Goal: Task Accomplishment & Management: Use online tool/utility

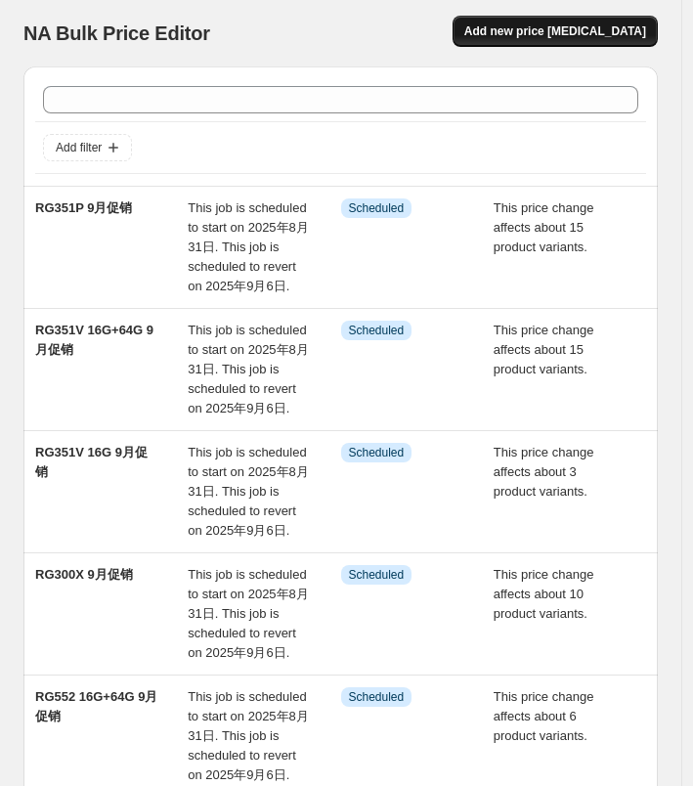
click at [575, 36] on span "Add new price [MEDICAL_DATA]" at bounding box center [555, 31] width 182 height 16
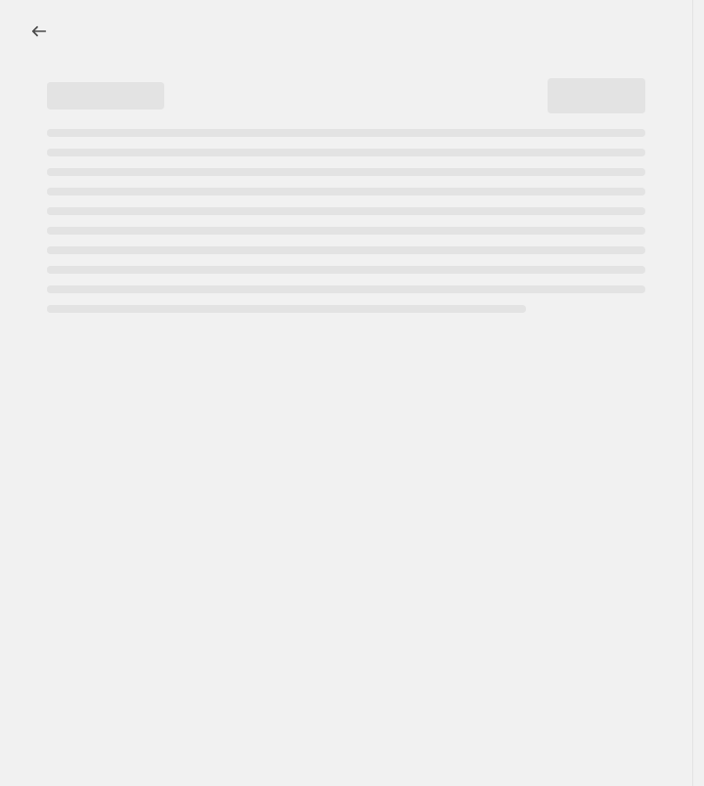
select select "percentage"
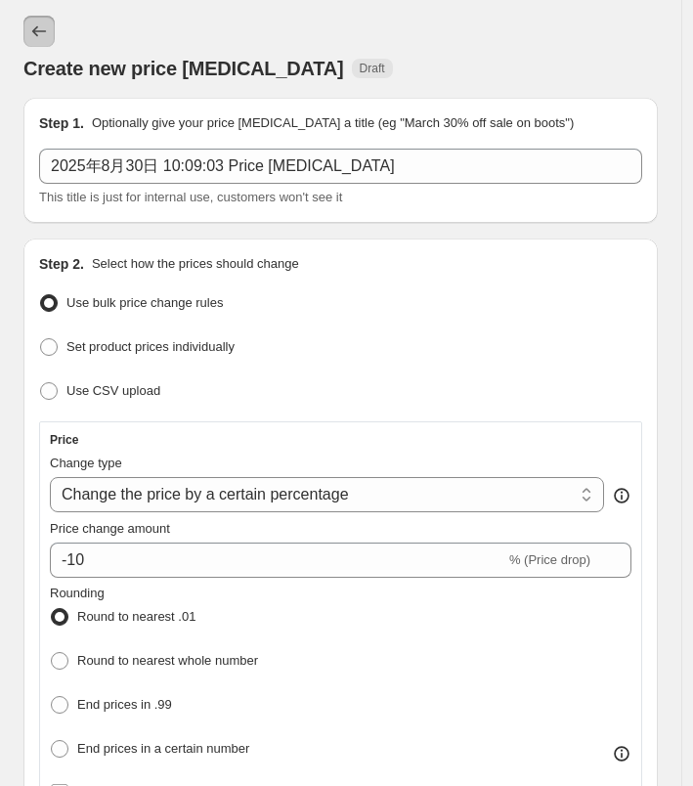
click at [32, 17] on button "Price change jobs" at bounding box center [38, 31] width 31 height 31
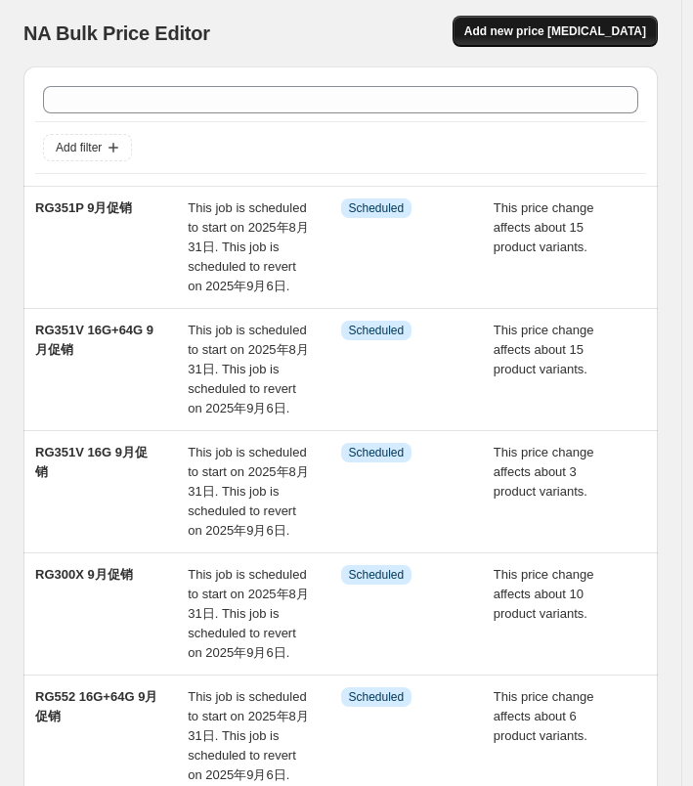
click at [546, 32] on span "Add new price [MEDICAL_DATA]" at bounding box center [555, 31] width 182 height 16
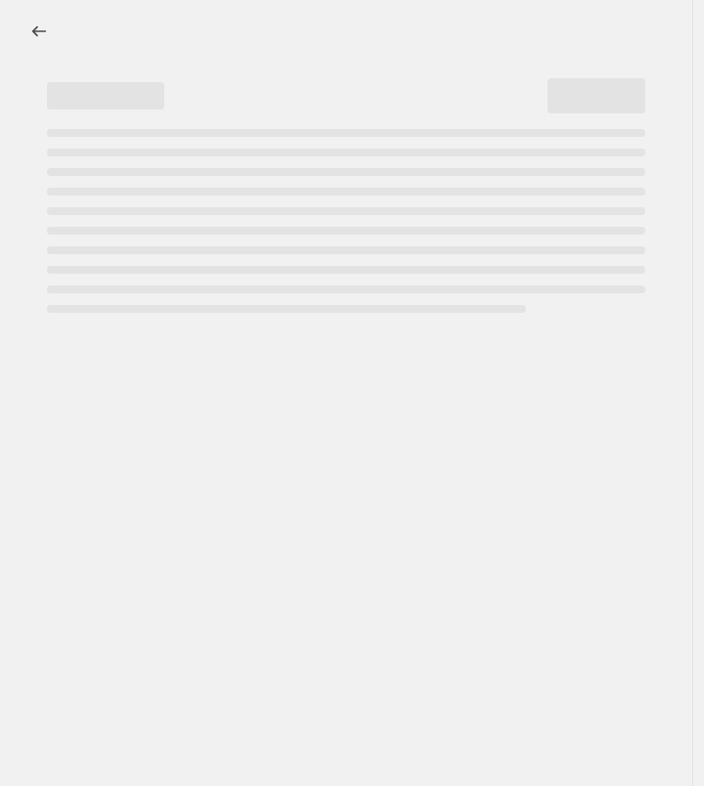
select select "percentage"
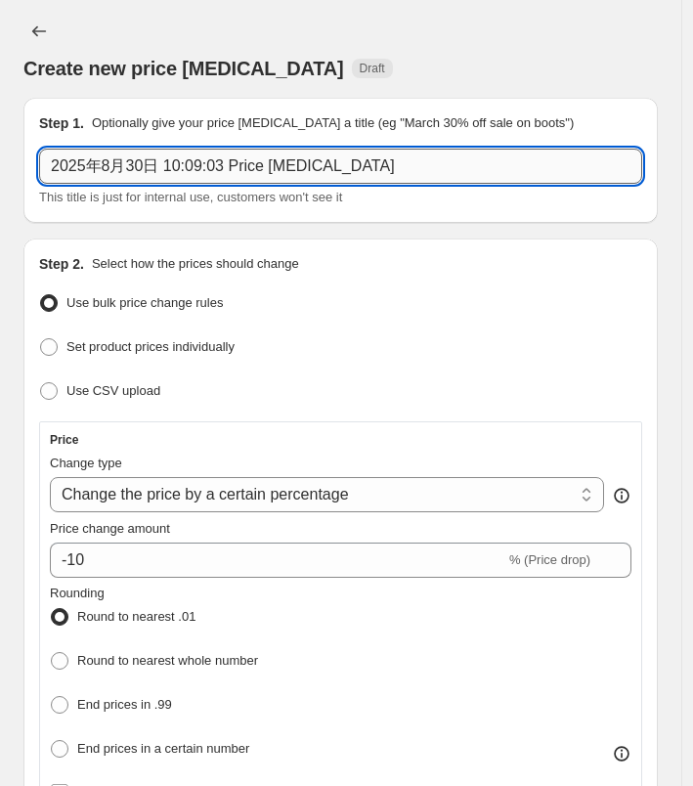
click at [397, 163] on input "2025年8月30日 10:09:03 Price [MEDICAL_DATA]" at bounding box center [340, 166] width 603 height 35
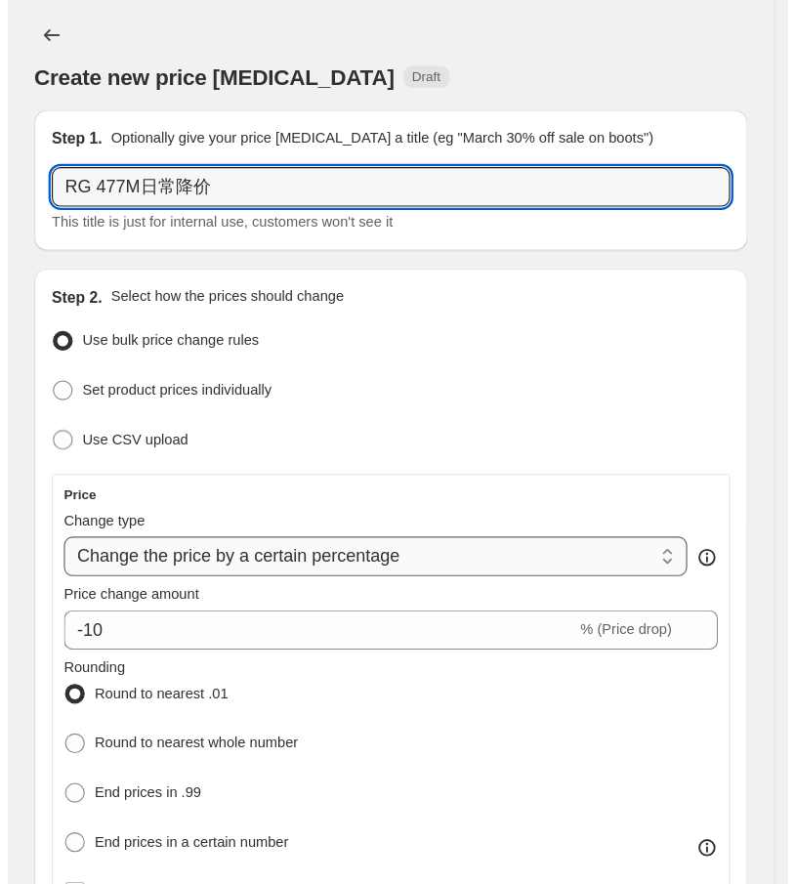
scroll to position [98, 0]
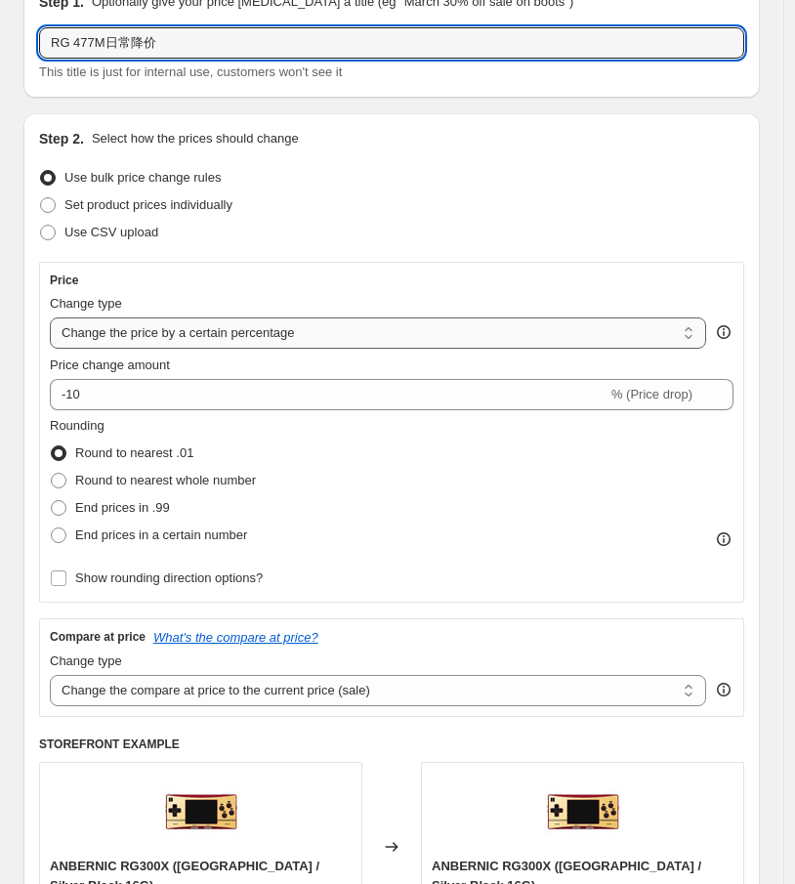
type input "RG 477M日常降价"
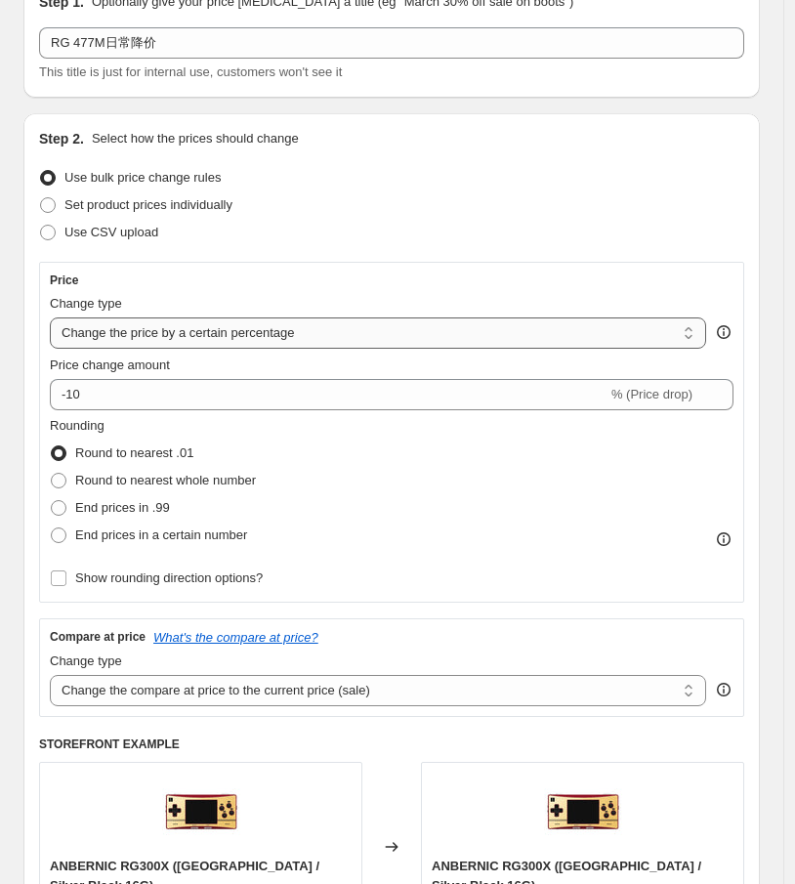
click at [463, 334] on select "Change the price to a certain amount Change the price by a certain amount Chang…" at bounding box center [378, 333] width 657 height 31
select select "by"
click at [50, 318] on select "Change the price to a certain amount Change the price by a certain amount Chang…" at bounding box center [378, 333] width 657 height 31
type input "-10.00"
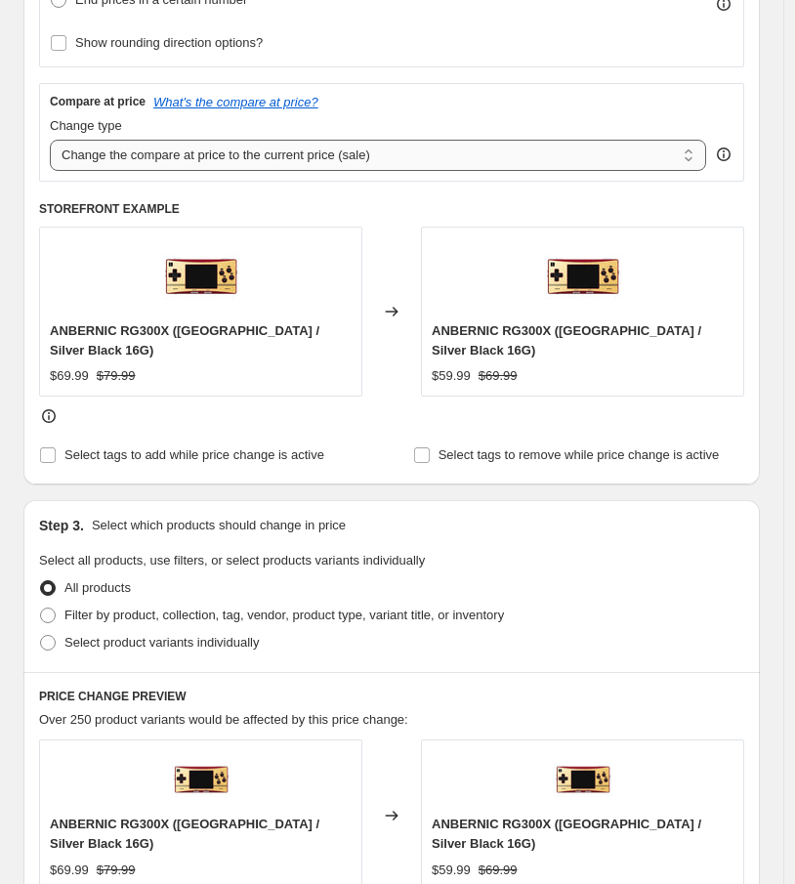
scroll to position [748, 0]
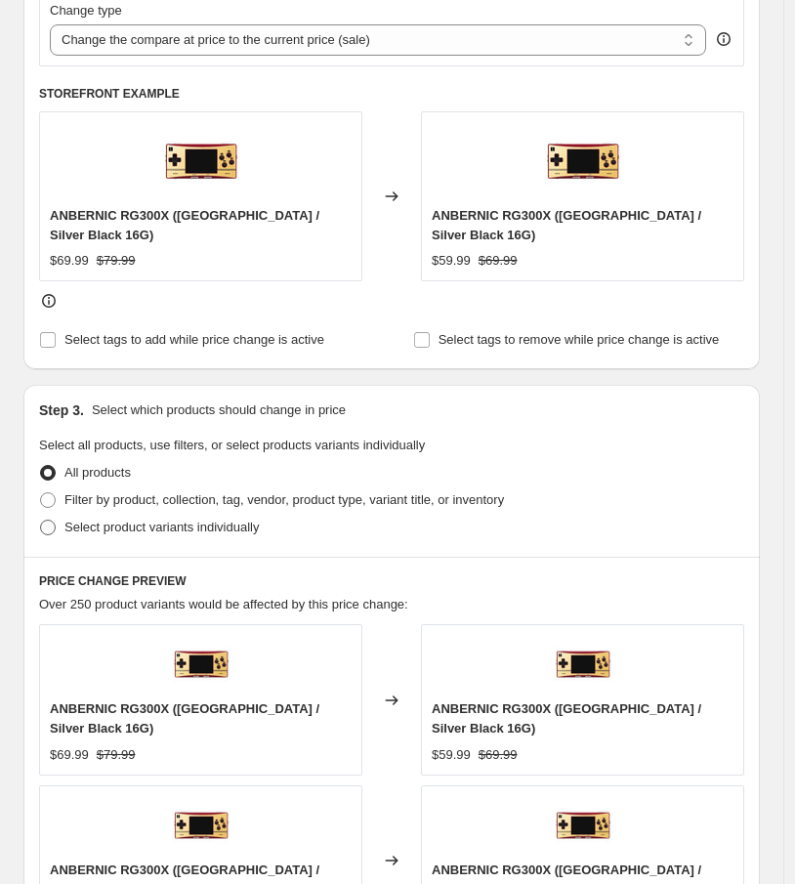
click at [160, 520] on span "Select product variants individually" at bounding box center [161, 527] width 194 height 15
click at [41, 520] on input "Select product variants individually" at bounding box center [40, 520] width 1 height 1
radio input "true"
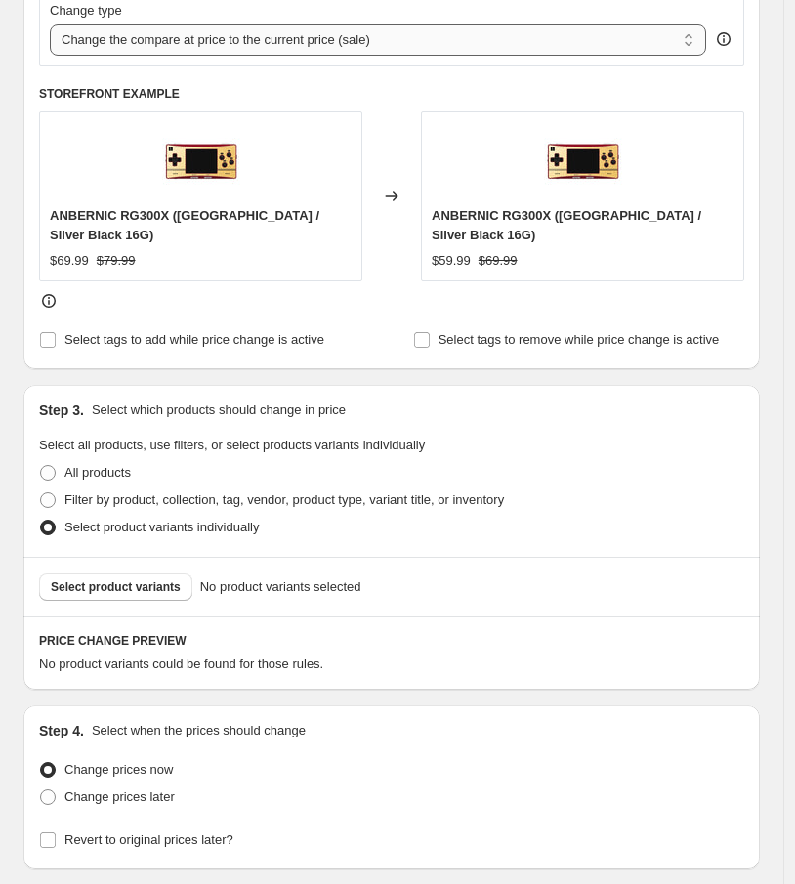
click at [431, 38] on select "Change the compare at price to the current price (sale) Change the compare at p…" at bounding box center [378, 39] width 657 height 31
select select "no_change"
click at [50, 24] on select "Change the compare at price to the current price (sale) Change the compare at p…" at bounding box center [378, 39] width 657 height 31
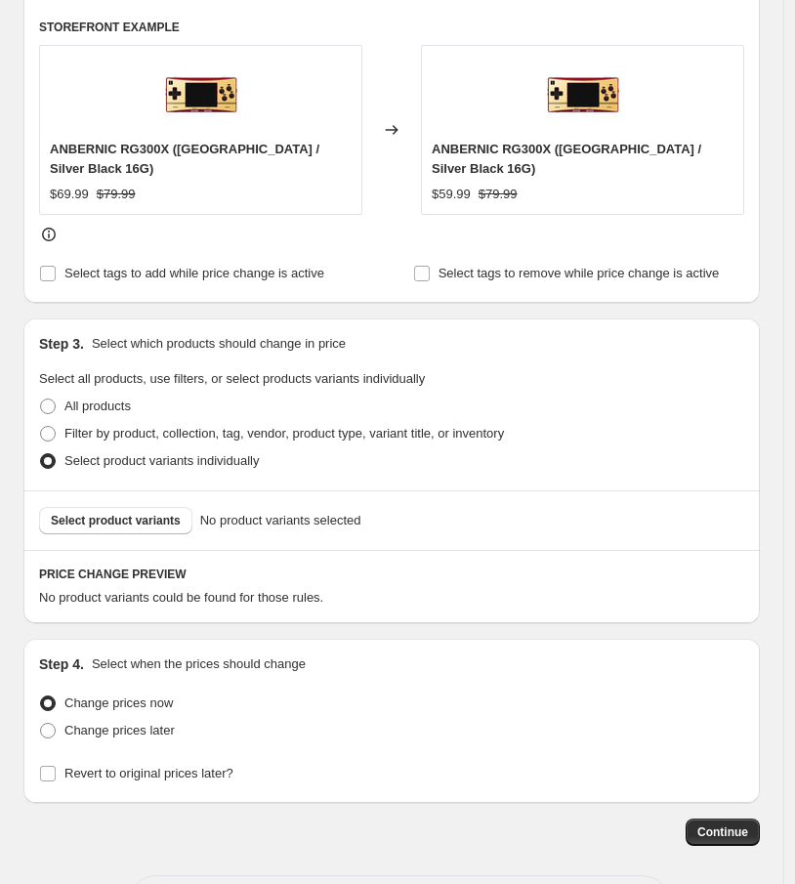
scroll to position [876, 0]
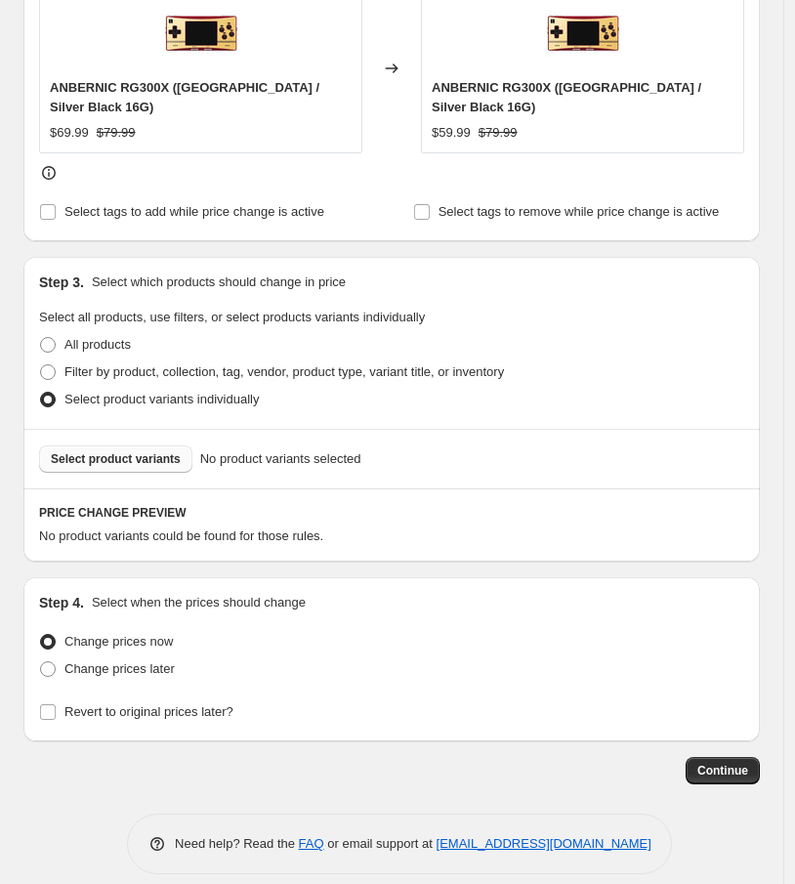
click at [139, 451] on span "Select product variants" at bounding box center [116, 459] width 130 height 16
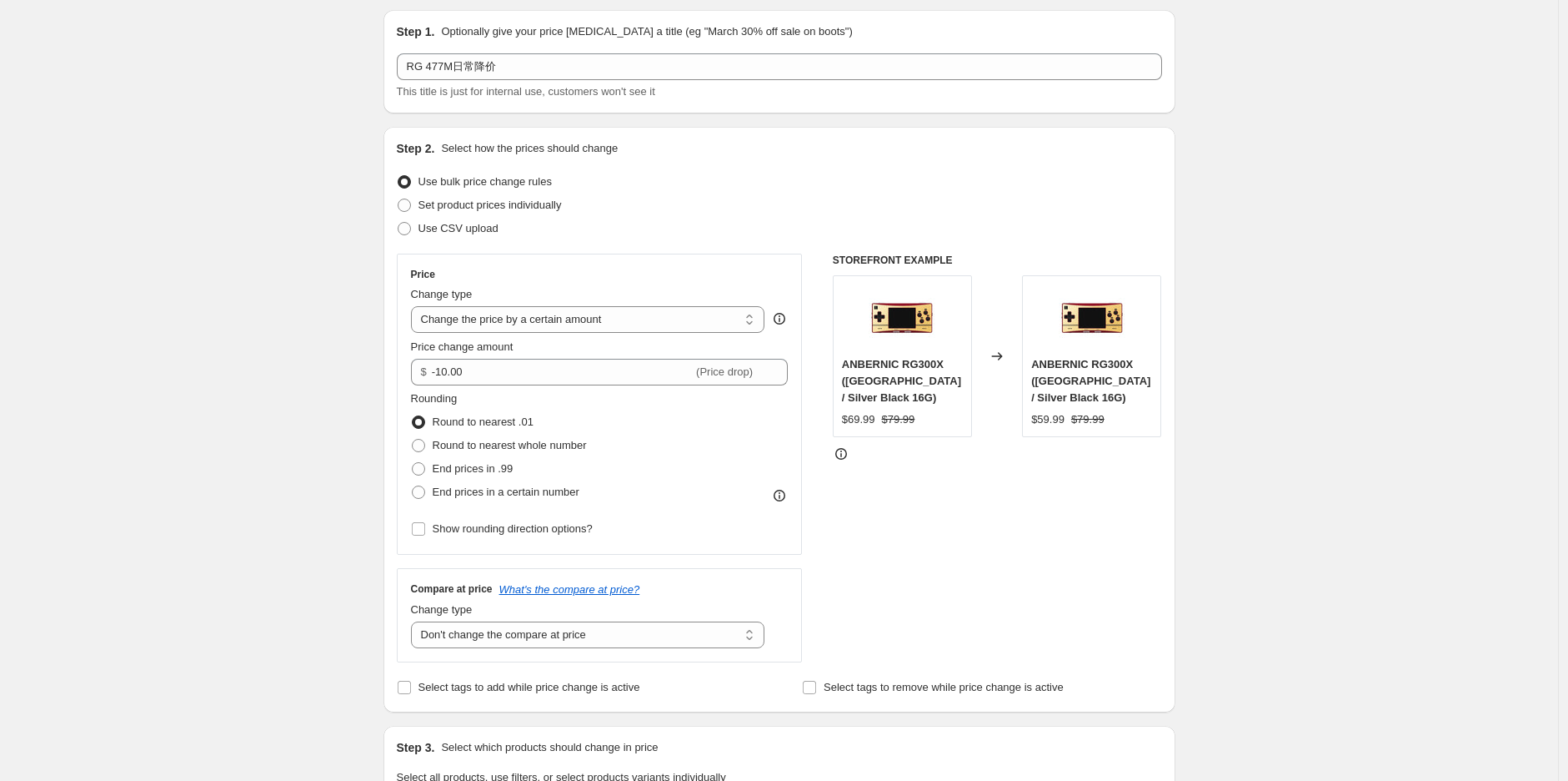
scroll to position [0, 0]
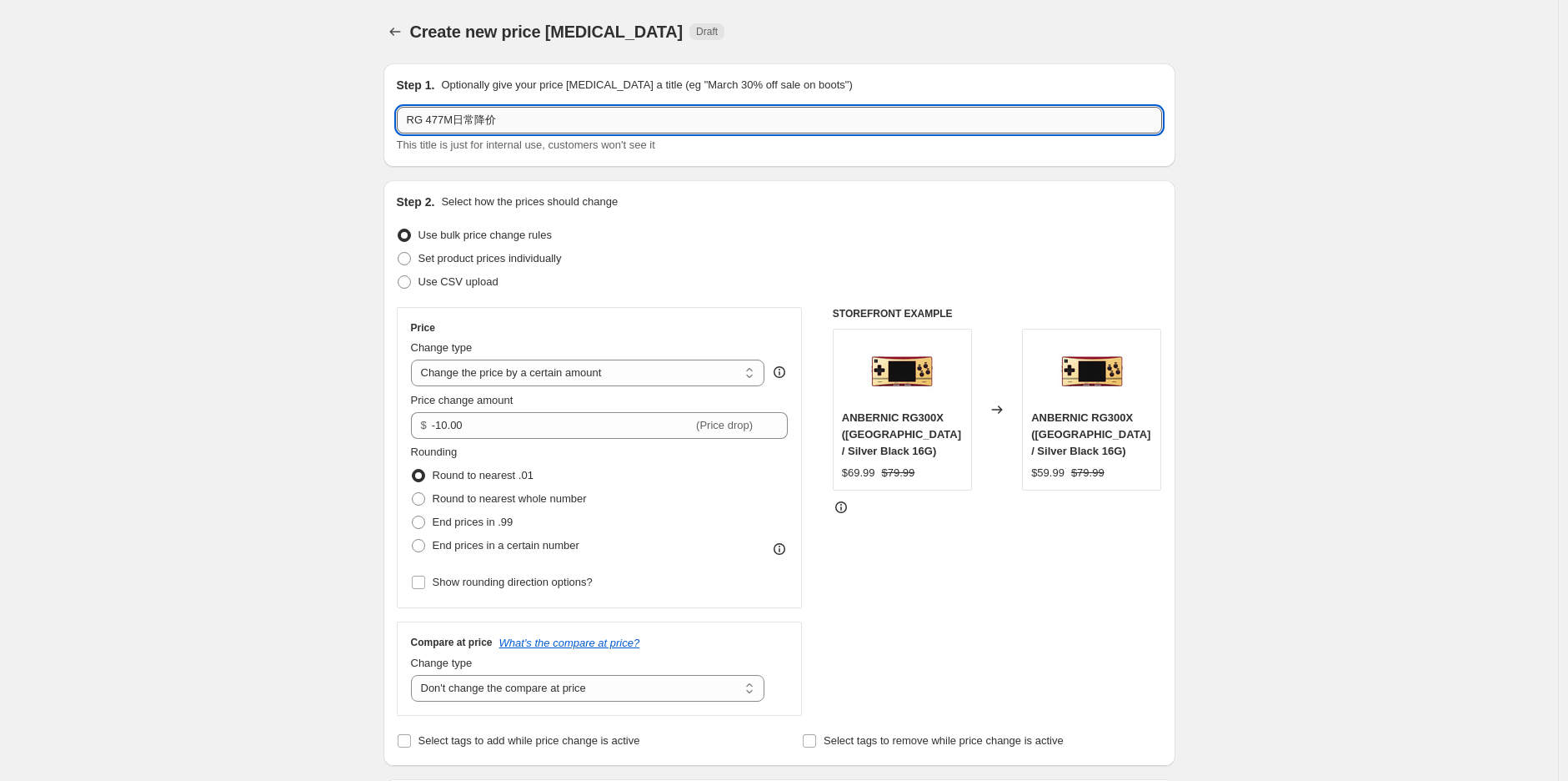
click at [460, 122] on input "RG 477M日常降价" at bounding box center [779, 119] width 765 height 26
type input "RG 477M（12+256）日常降价"
click at [600, 279] on div "Create new price [MEDICAL_DATA]. This page is ready Create new price [MEDICAL_D…" at bounding box center [779, 649] width 1558 height 1297
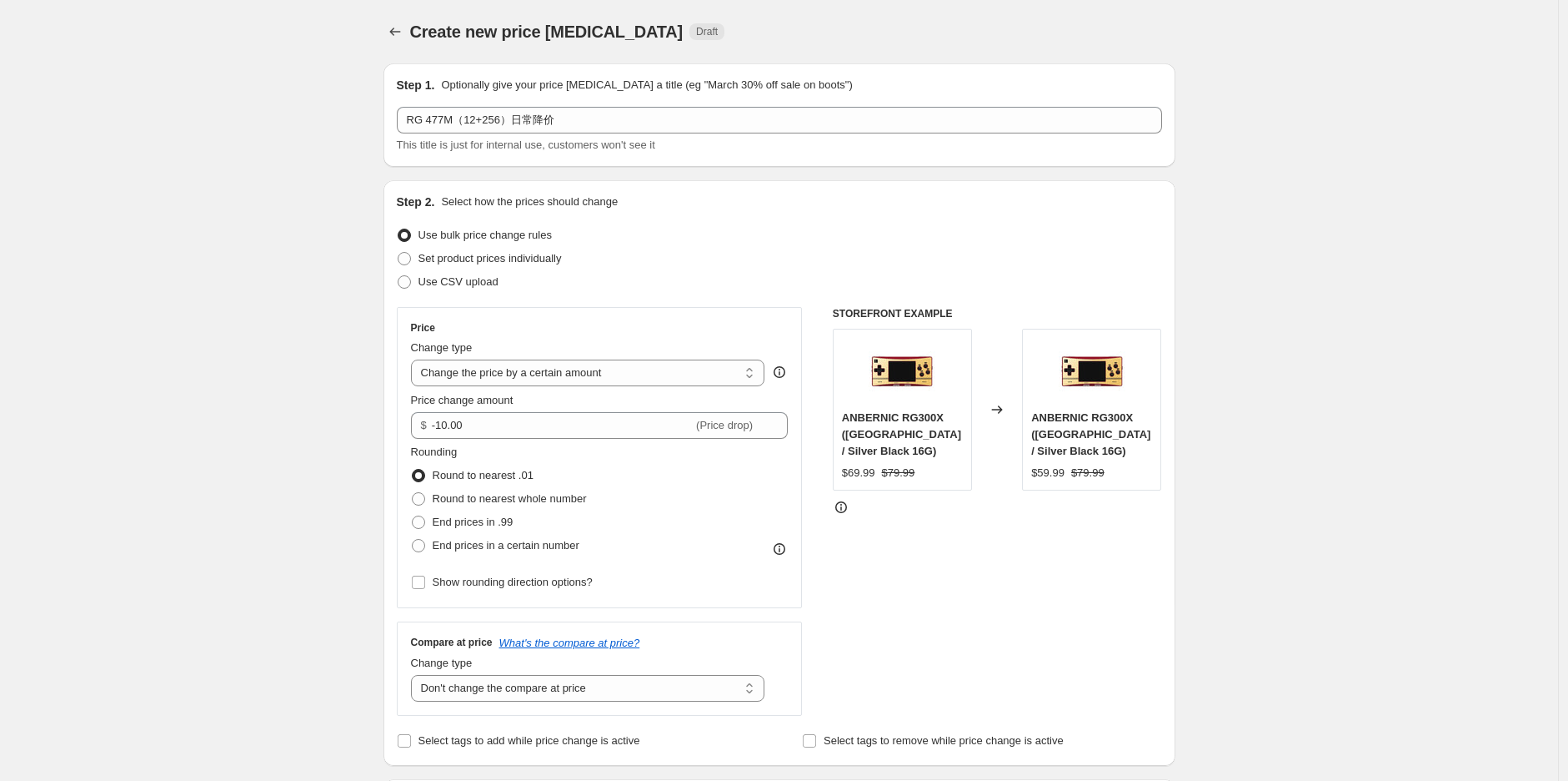
click at [600, 191] on div "Create new price [MEDICAL_DATA]. This page is ready Create new price [MEDICAL_D…" at bounding box center [779, 649] width 1558 height 1297
drag, startPoint x: 1210, startPoint y: 253, endPoint x: 1217, endPoint y: 230, distance: 24.0
click at [600, 253] on div "Create new price [MEDICAL_DATA]. This page is ready Create new price [MEDICAL_D…" at bounding box center [779, 649] width 1558 height 1297
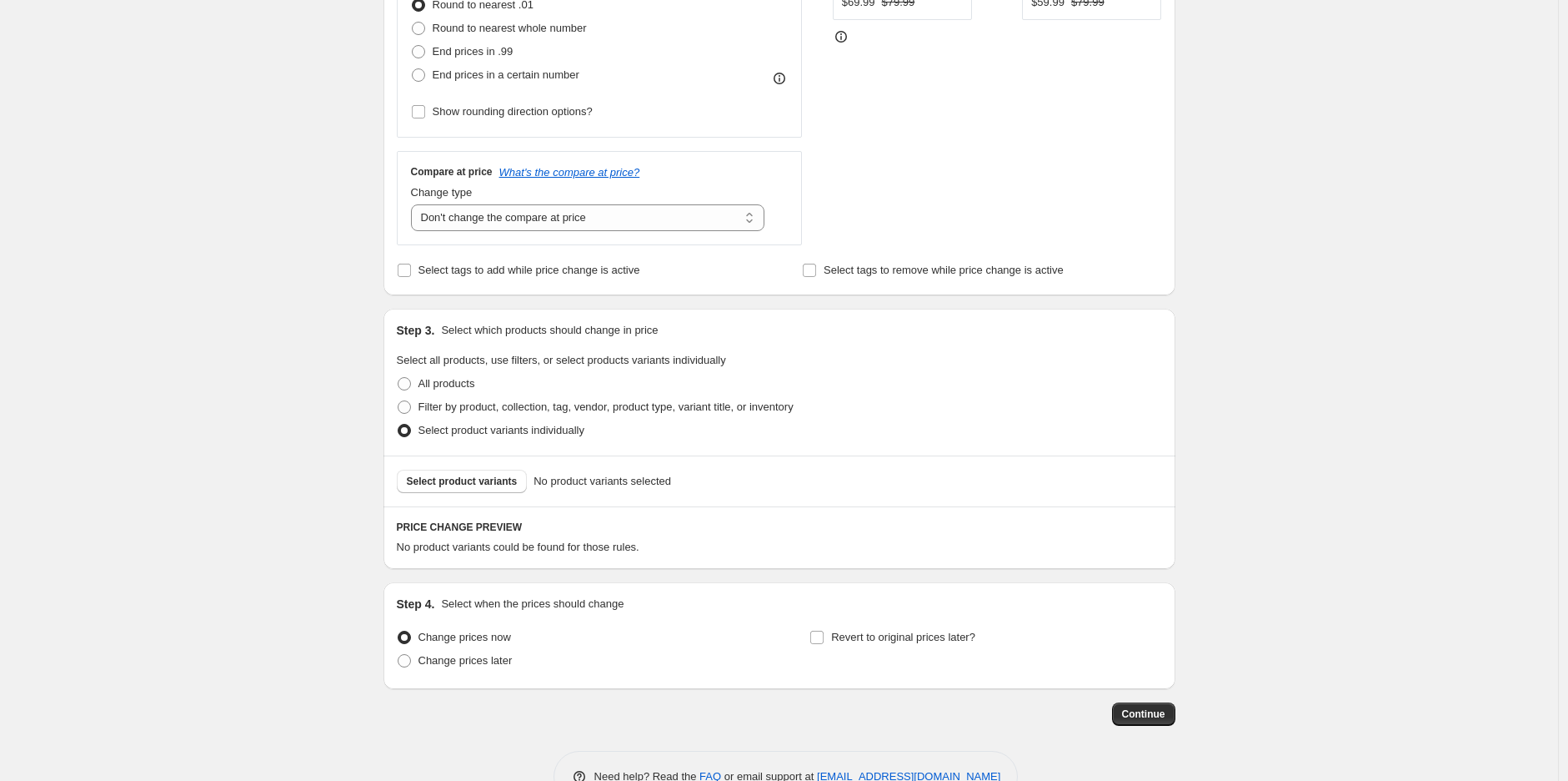
scroll to position [517, 0]
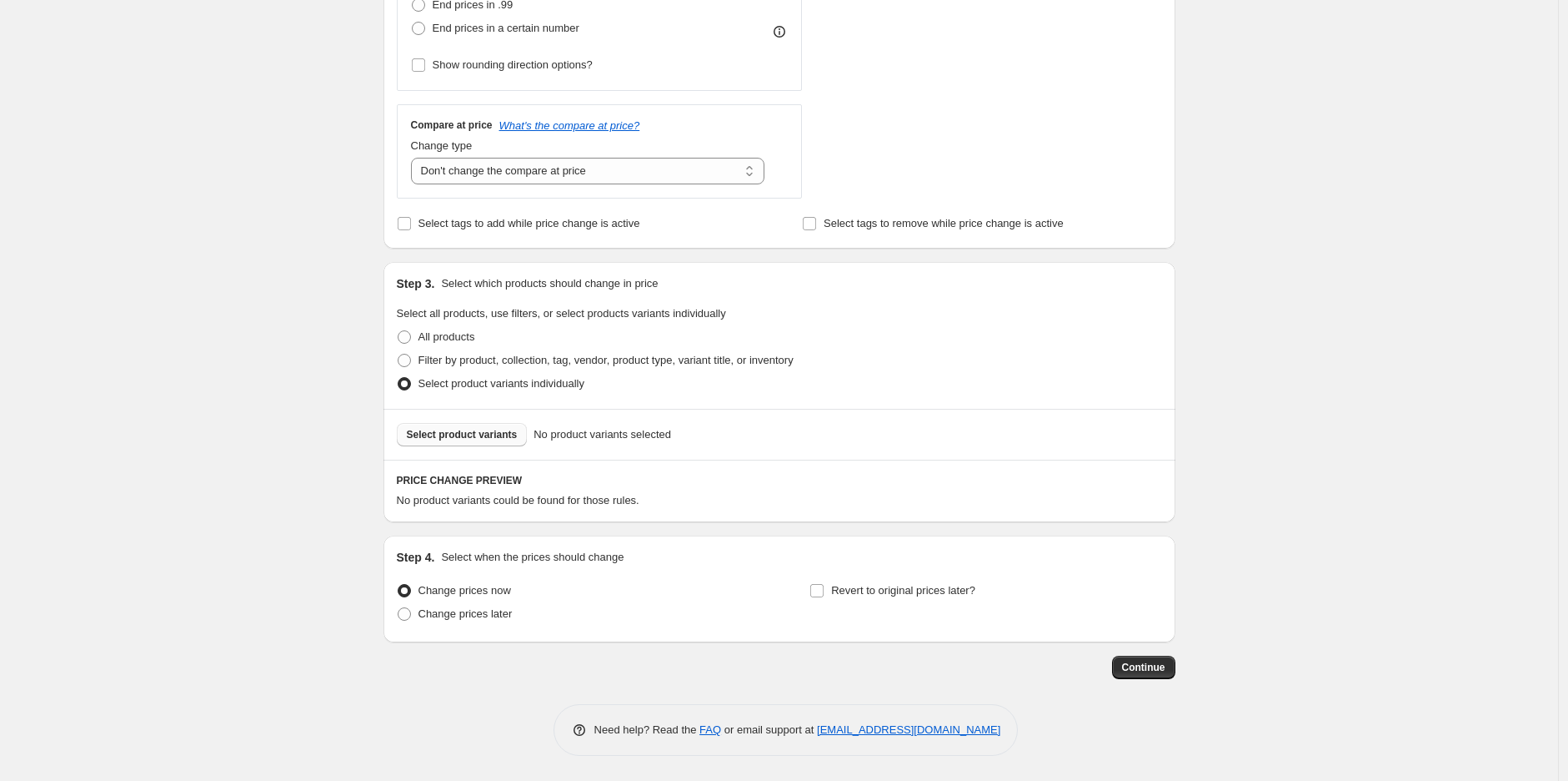
click at [449, 436] on span "Select product variants" at bounding box center [462, 434] width 111 height 14
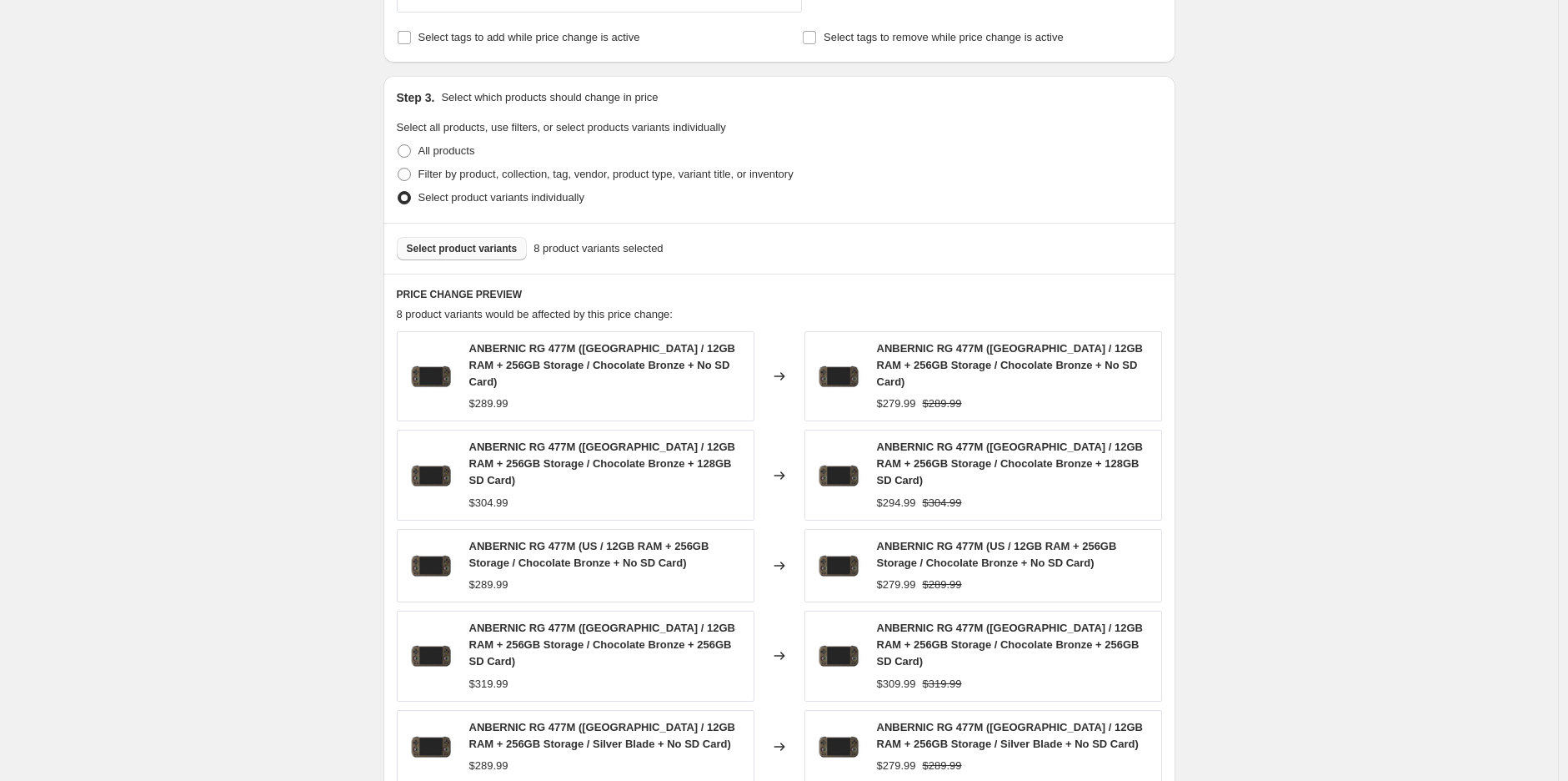
scroll to position [965, 0]
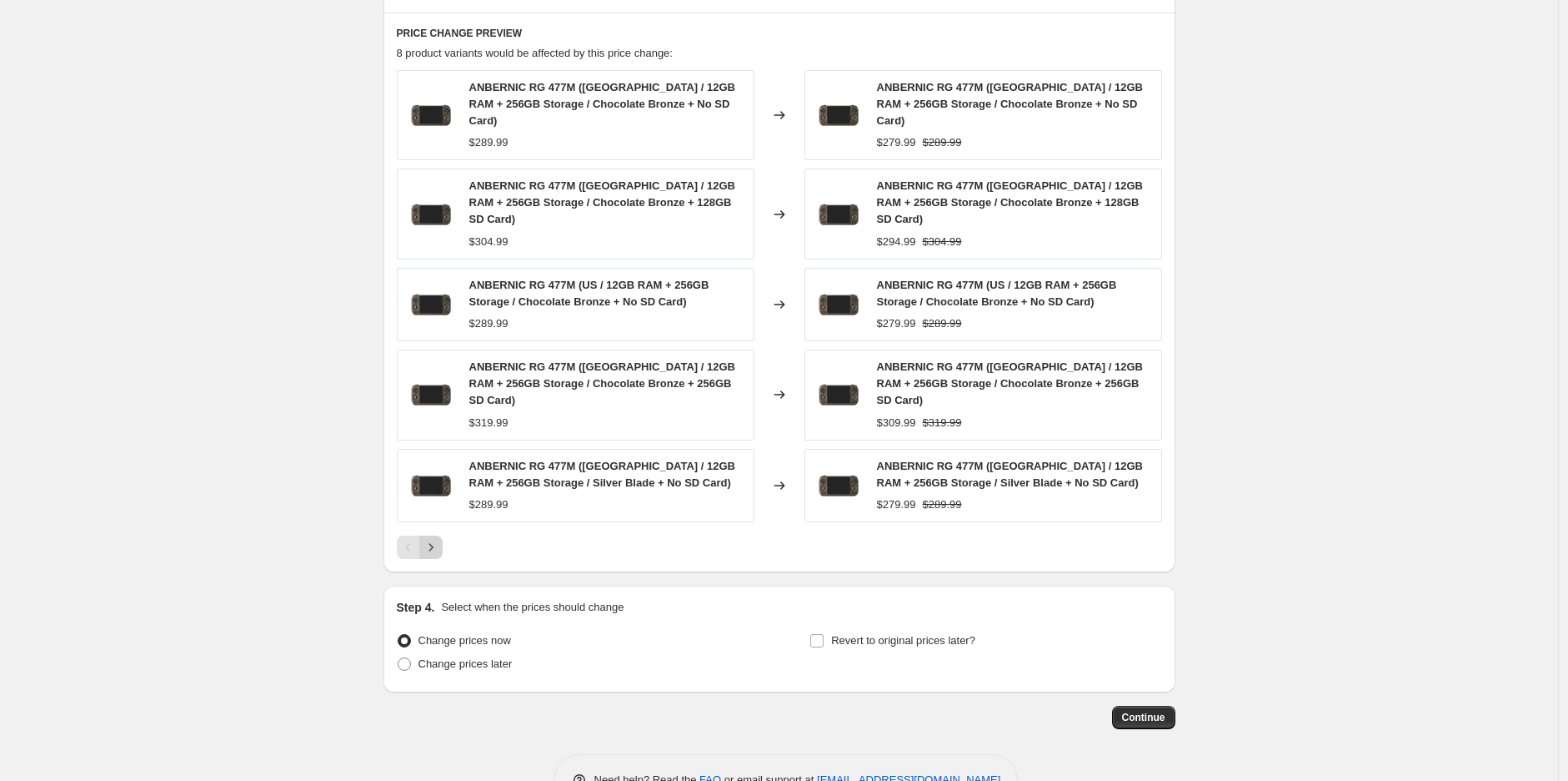
click at [438, 539] on icon "Next" at bounding box center [431, 547] width 17 height 17
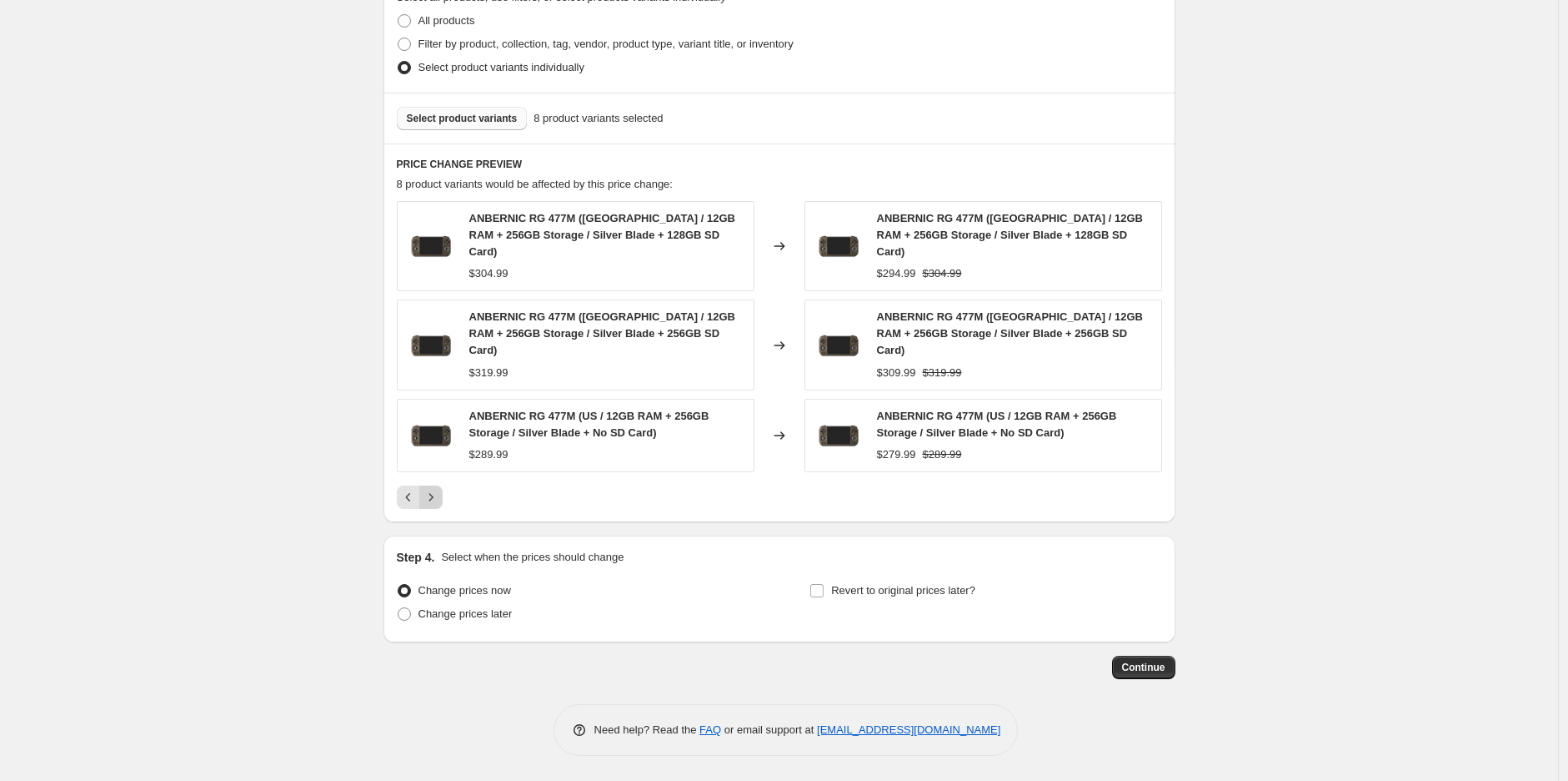
scroll to position [799, 0]
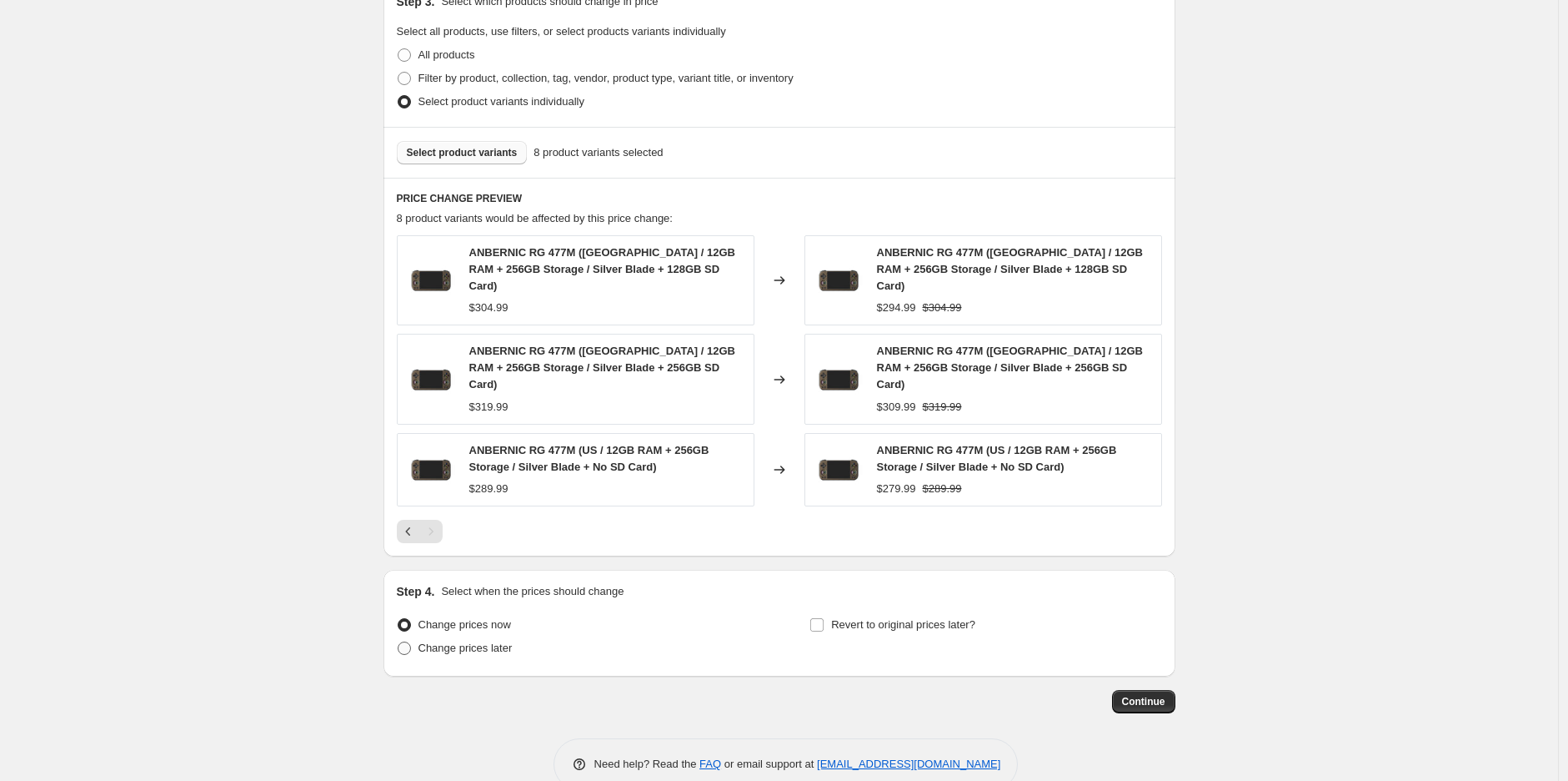
click at [404, 641] on span at bounding box center [404, 648] width 14 height 14
click at [398, 641] on input "Change prices later" at bounding box center [398, 641] width 1 height 1
radio input "true"
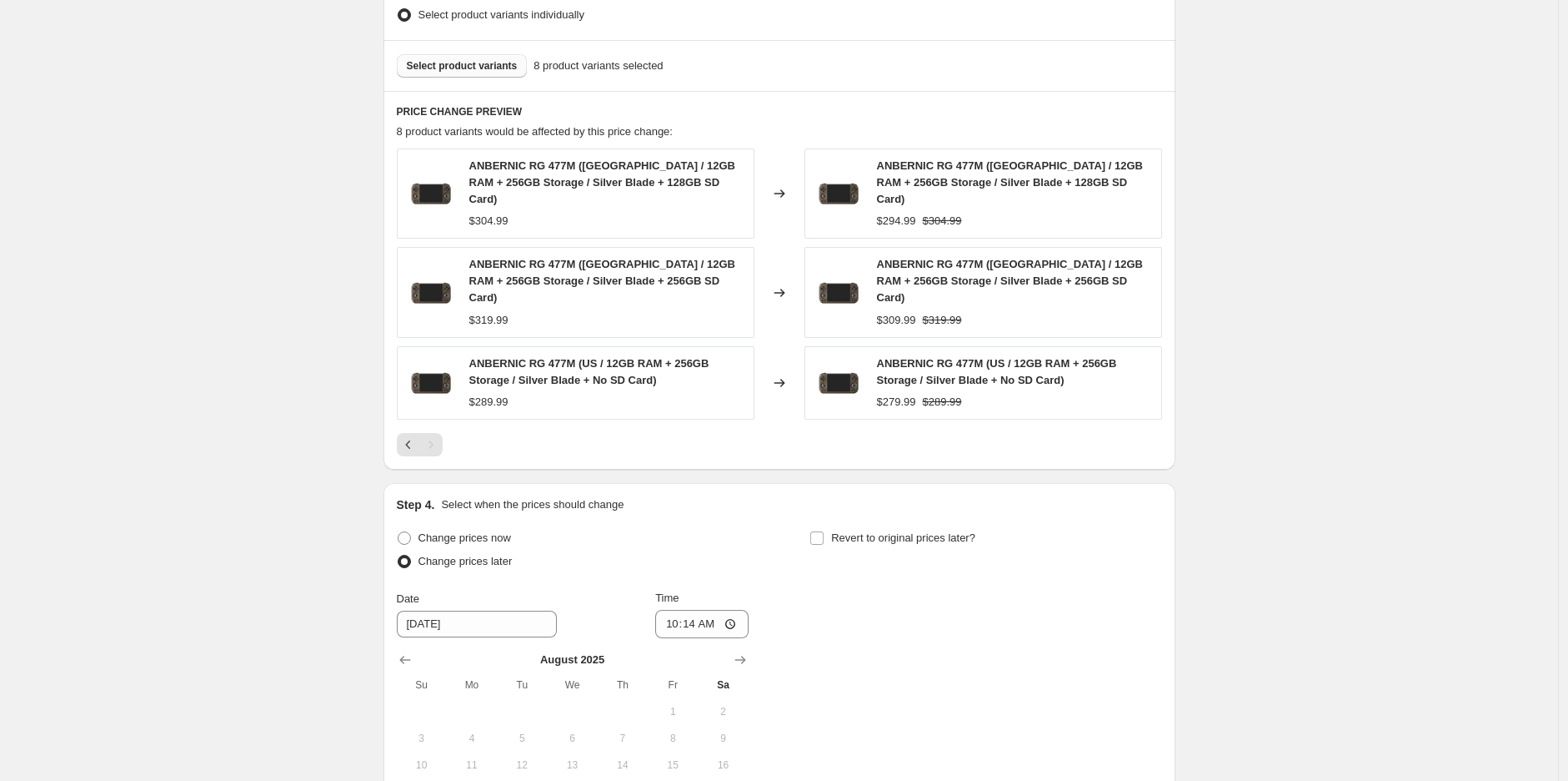
scroll to position [1077, 0]
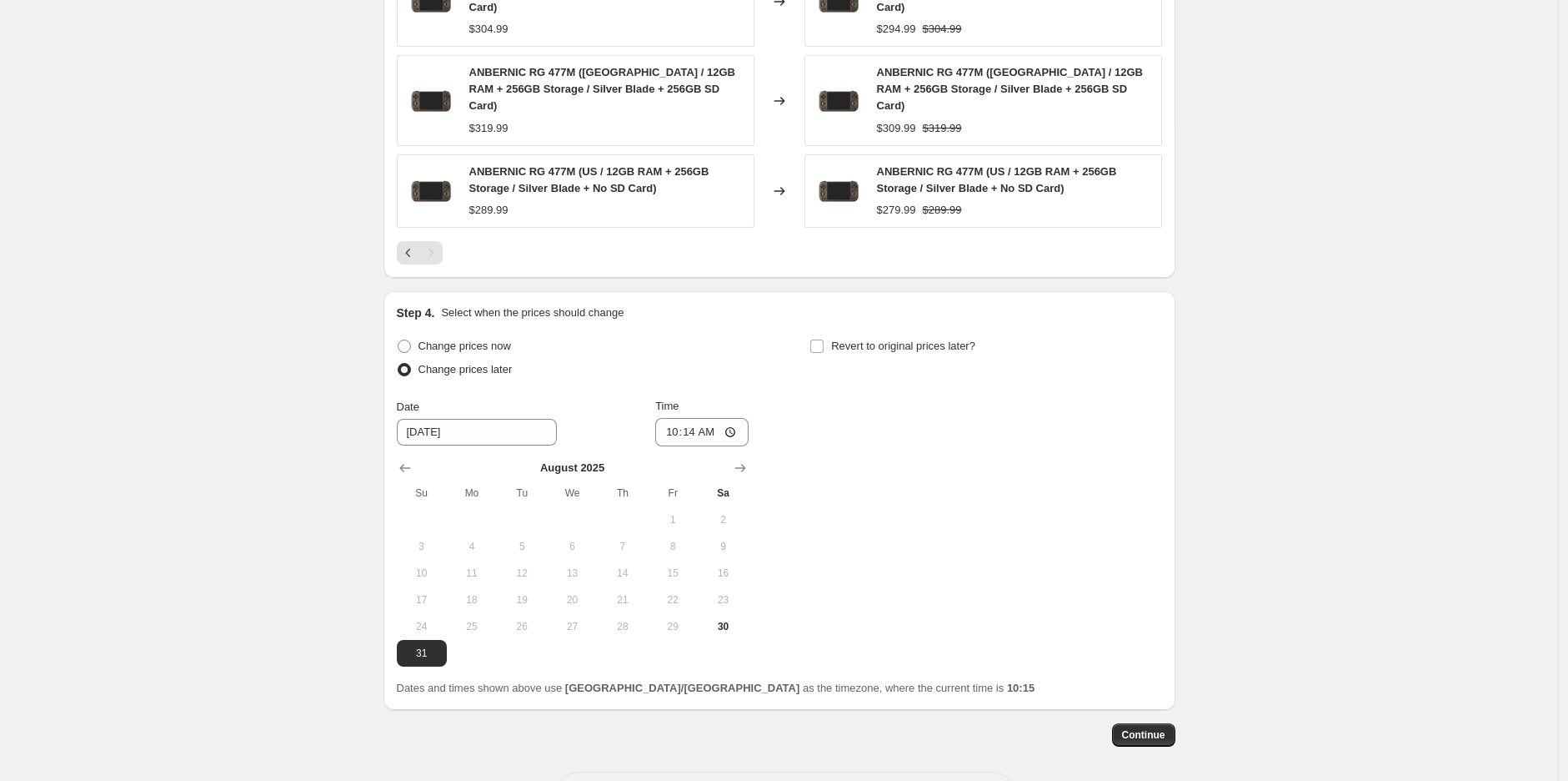
click at [600, 459] on icon "Show next month, September 2025" at bounding box center [740, 468] width 17 height 17
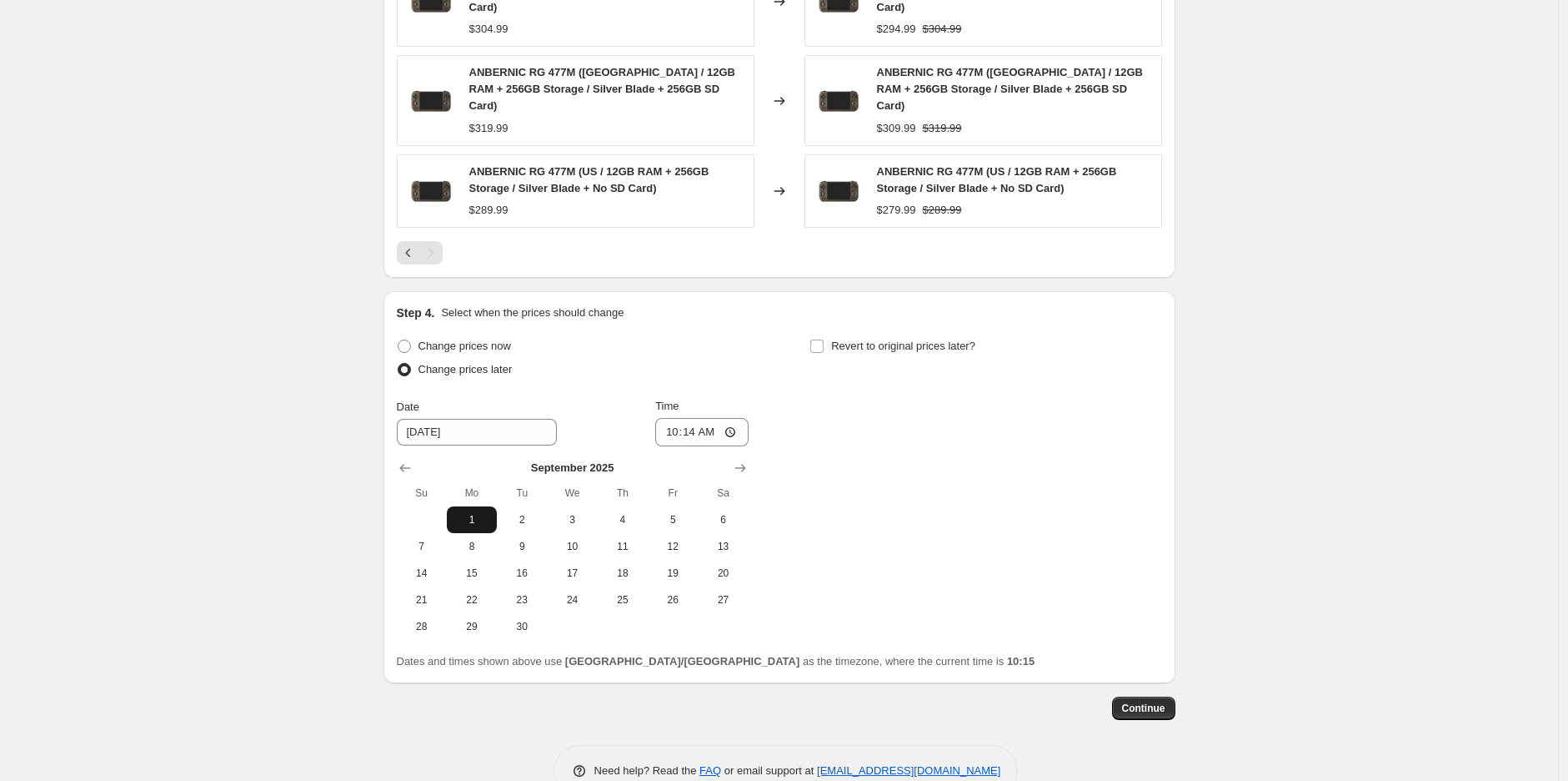
click at [478, 513] on span "1" at bounding box center [472, 520] width 37 height 14
type input "[DATE]"
click at [600, 418] on input "10:14" at bounding box center [701, 432] width 93 height 28
type input "12:00"
click at [600, 399] on div "Change prices now Change prices later Date [DATE] Time 12:00 [DATE] Su Mo Tu We…" at bounding box center [779, 487] width 765 height 306
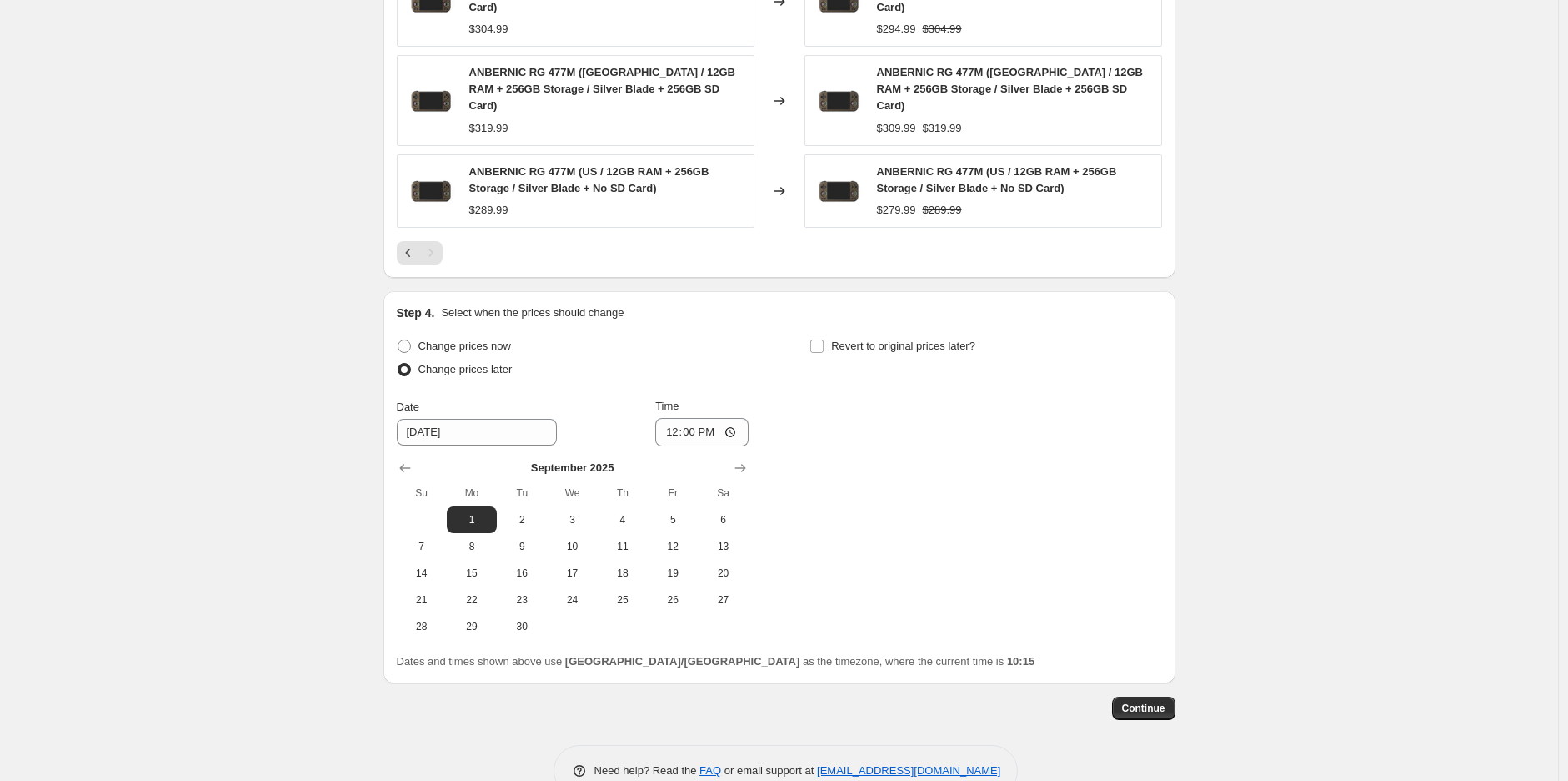
drag, startPoint x: 1128, startPoint y: 675, endPoint x: 914, endPoint y: 689, distance: 214.5
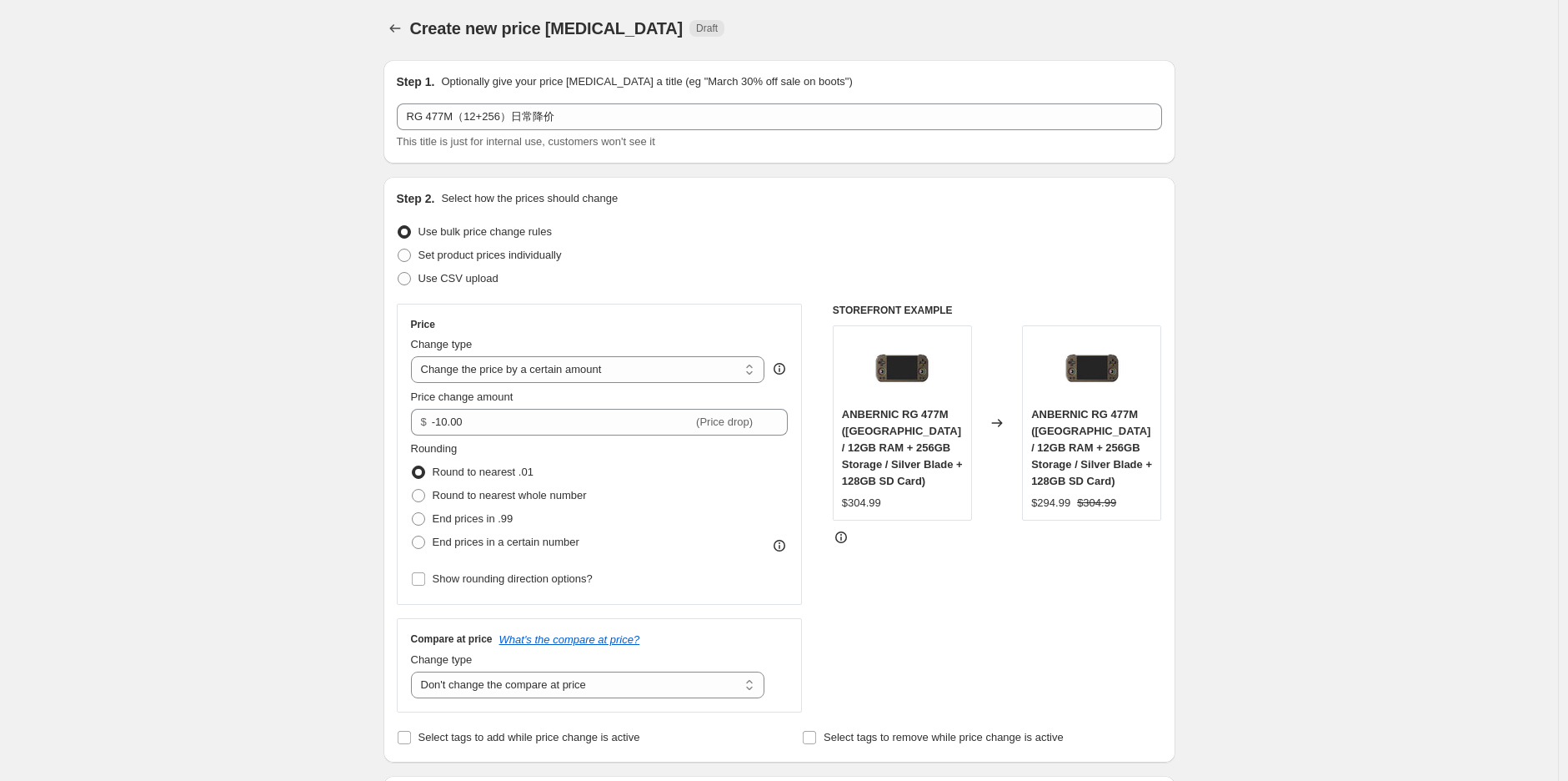
scroll to position [0, 0]
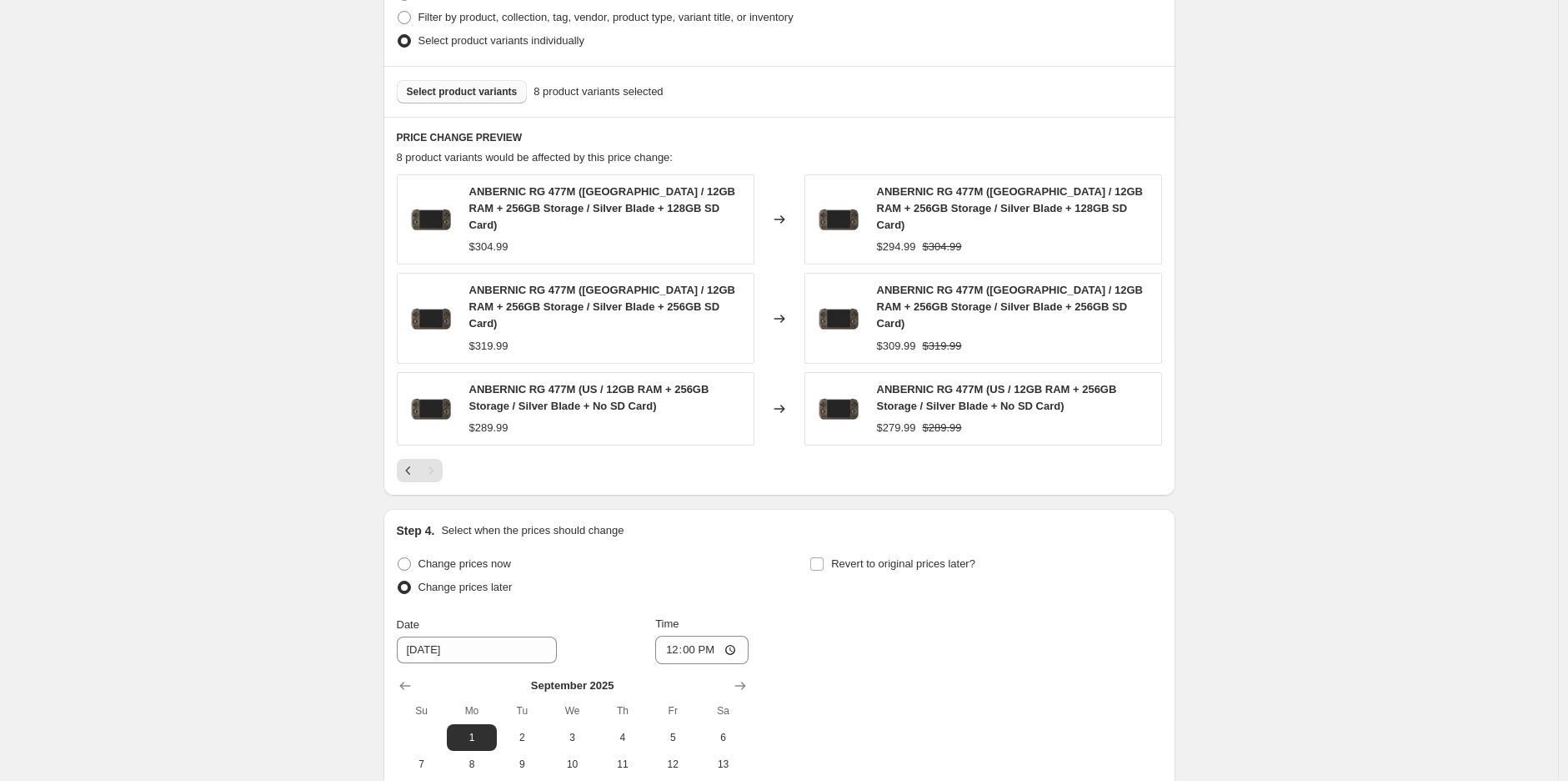
scroll to position [1085, 0]
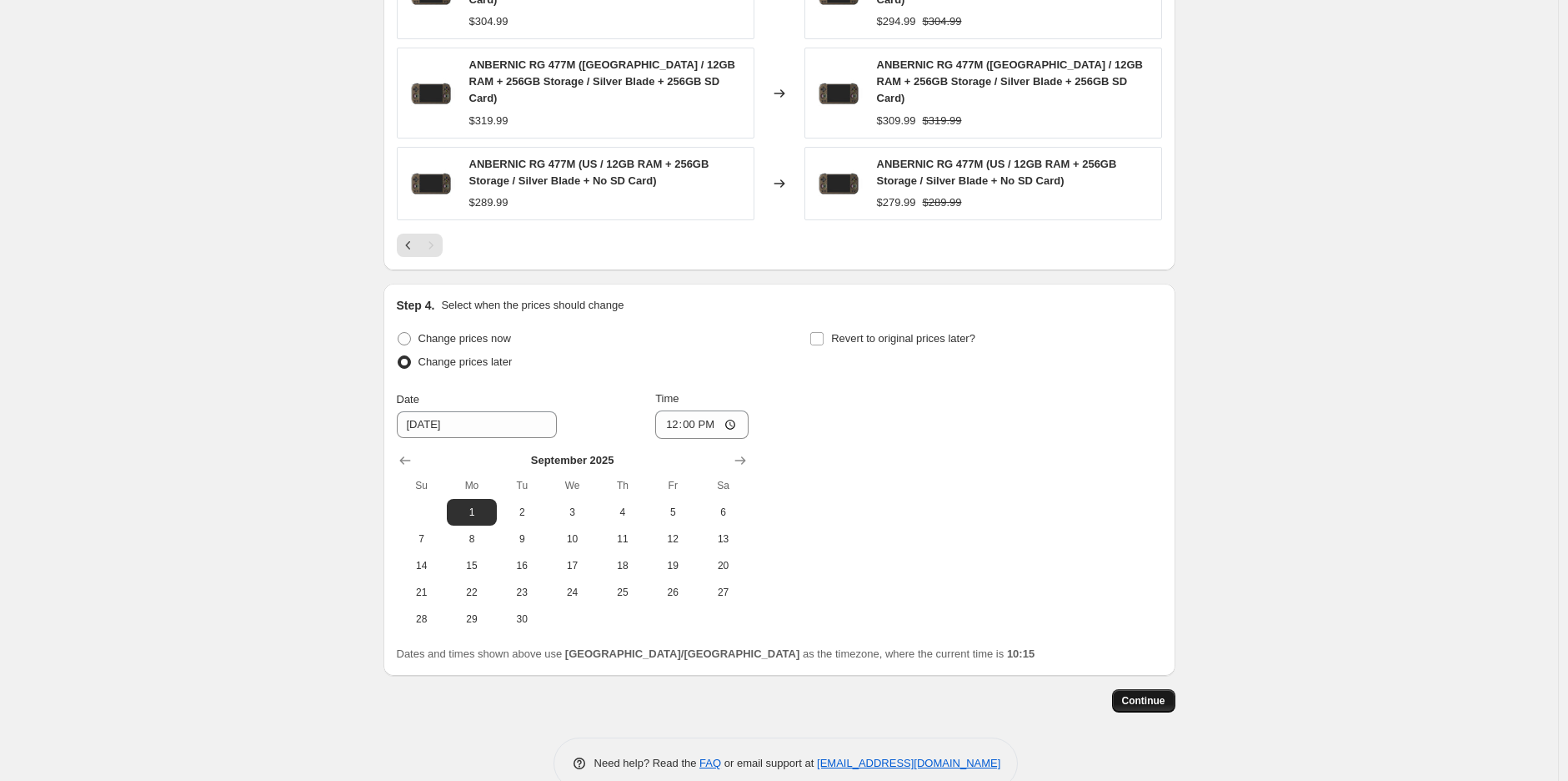
click at [600, 670] on span "Continue" at bounding box center [1143, 701] width 44 height 14
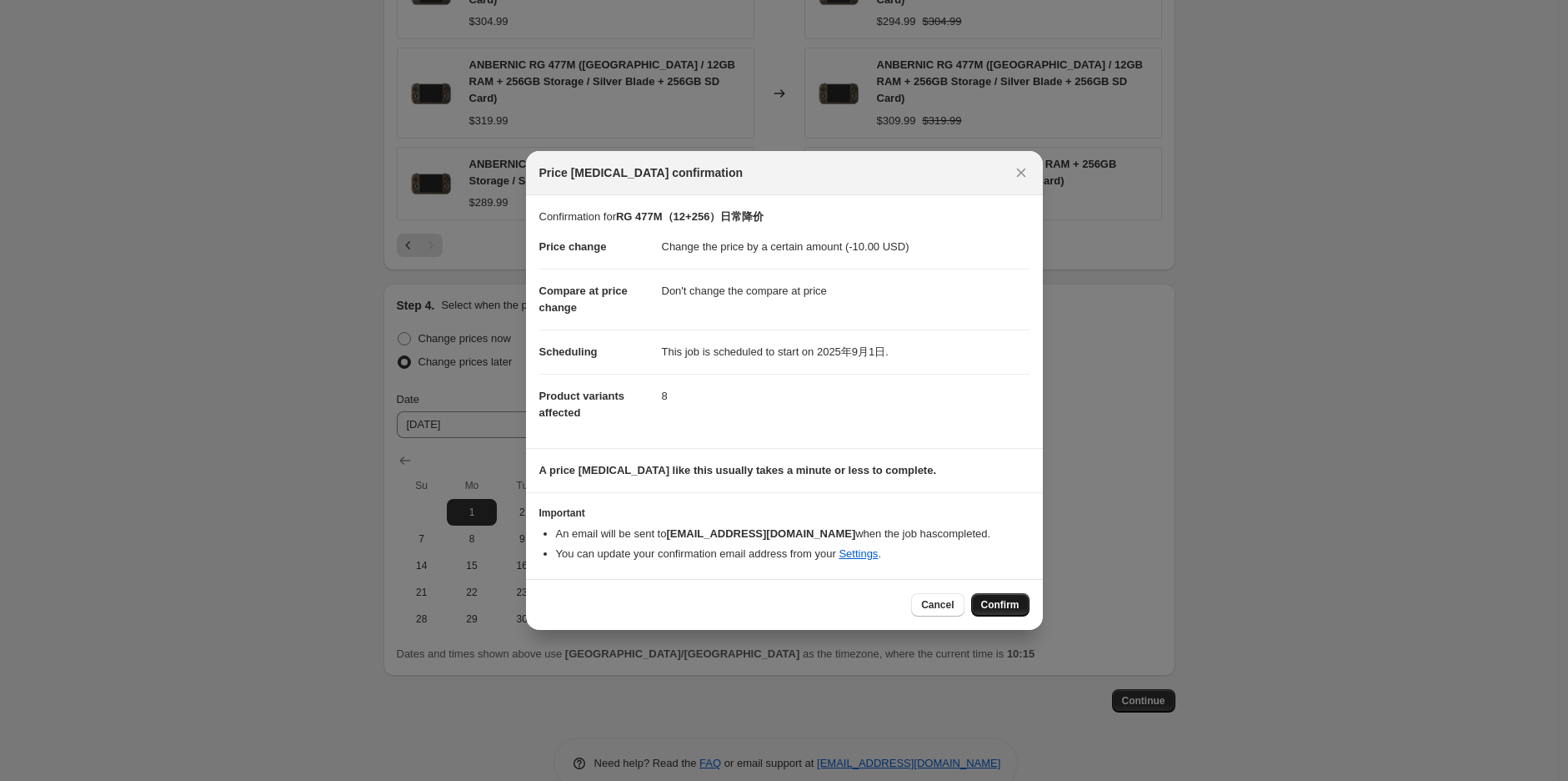
click at [600, 597] on button "Confirm" at bounding box center [1000, 604] width 58 height 23
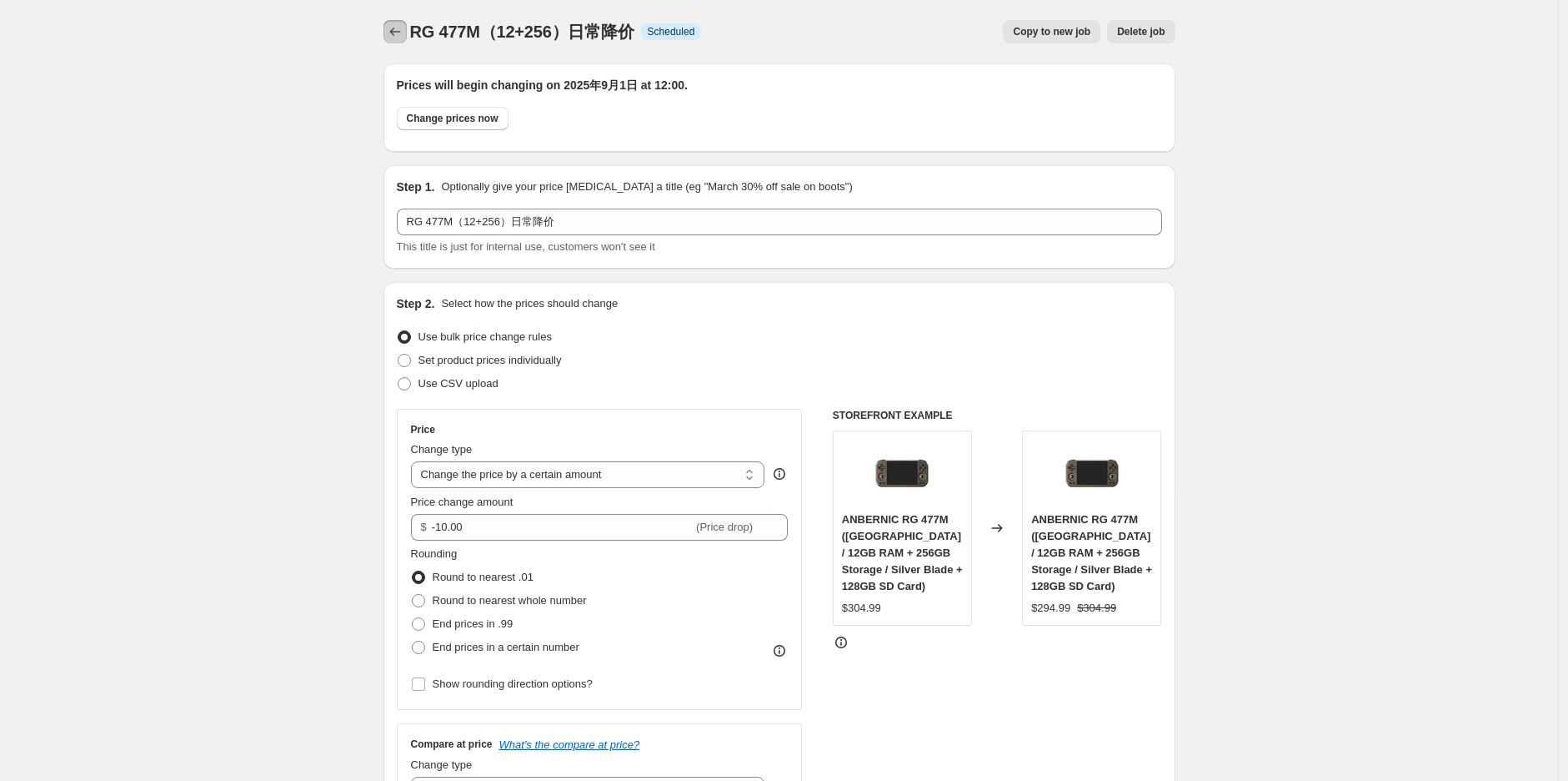
click at [394, 33] on icon "Price change jobs" at bounding box center [395, 32] width 17 height 17
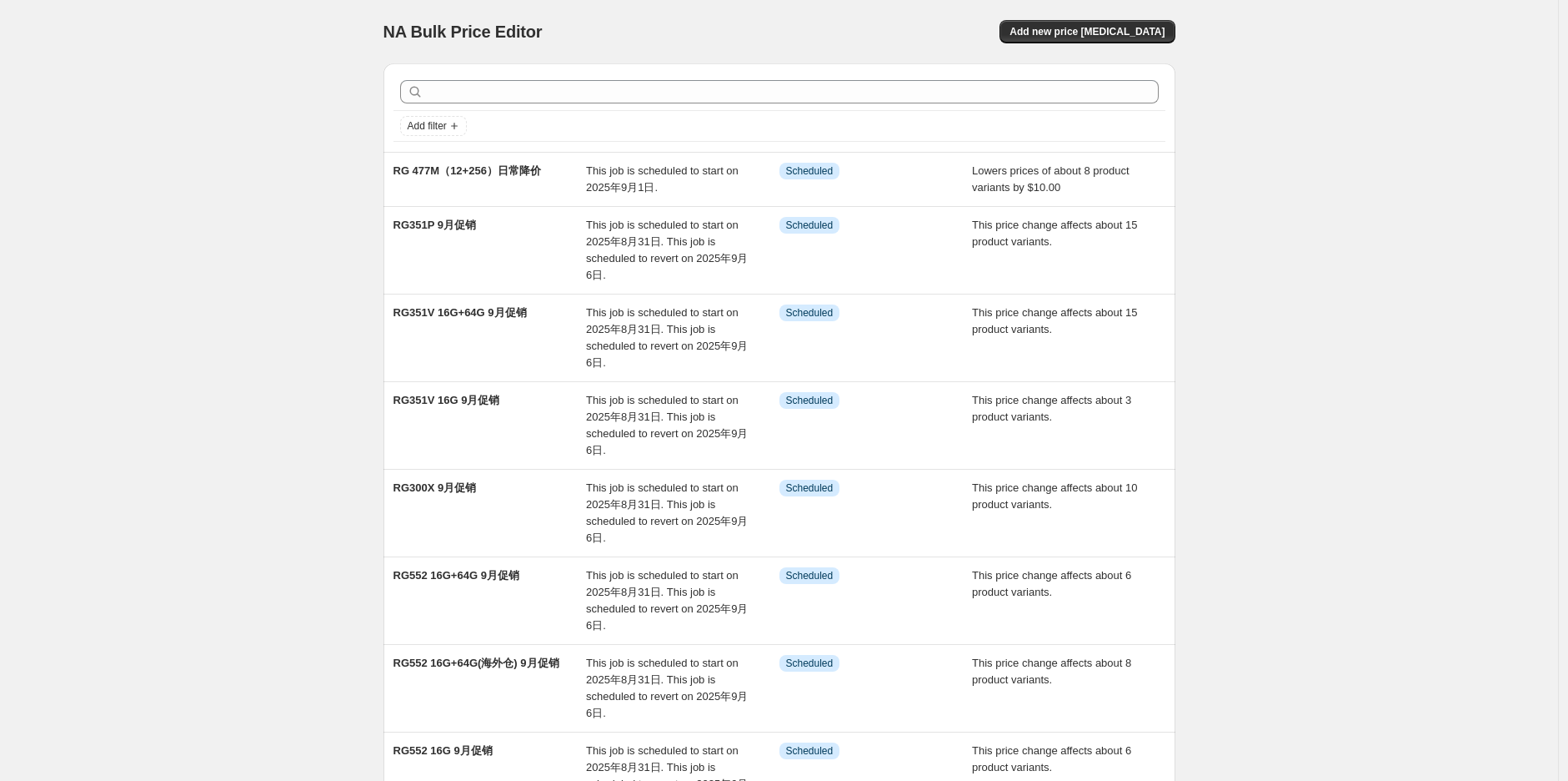
click at [258, 255] on div "NA Bulk Price Editor. This page is ready NA Bulk Price Editor Add new price [ME…" at bounding box center [779, 580] width 1558 height 1159
click at [600, 348] on div "NA Bulk Price Editor. This page is ready NA Bulk Price Editor Add new price [ME…" at bounding box center [779, 580] width 1558 height 1159
click at [600, 35] on div "NA Bulk Price Editor" at bounding box center [573, 31] width 381 height 23
click at [600, 224] on div "NA Bulk Price Editor. This page is ready NA Bulk Price Editor Add new price [ME…" at bounding box center [779, 580] width 1558 height 1159
click at [600, 213] on div "NA Bulk Price Editor. This page is ready NA Bulk Price Editor Add new price [ME…" at bounding box center [779, 580] width 1558 height 1159
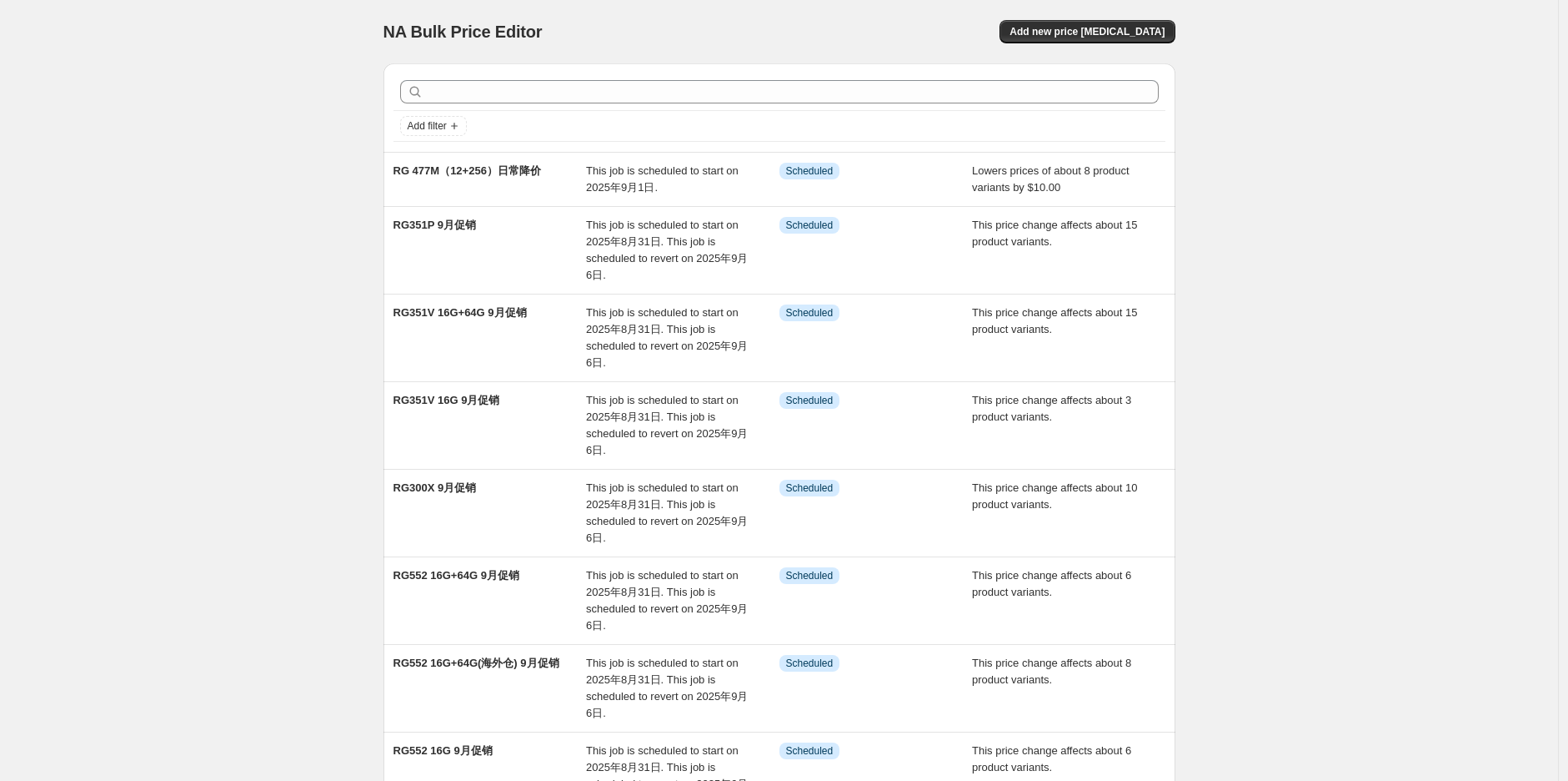
click at [600, 21] on div "NA Bulk Price Editor" at bounding box center [573, 31] width 381 height 23
click at [600, 279] on div "NA Bulk Price Editor. This page is ready NA Bulk Price Editor Add new price [ME…" at bounding box center [779, 580] width 1558 height 1159
click at [600, 102] on div "NA Bulk Price Editor. This page is ready NA Bulk Price Editor Add new price [ME…" at bounding box center [779, 580] width 1558 height 1159
click at [600, 21] on div "NA Bulk Price Editor" at bounding box center [573, 31] width 381 height 23
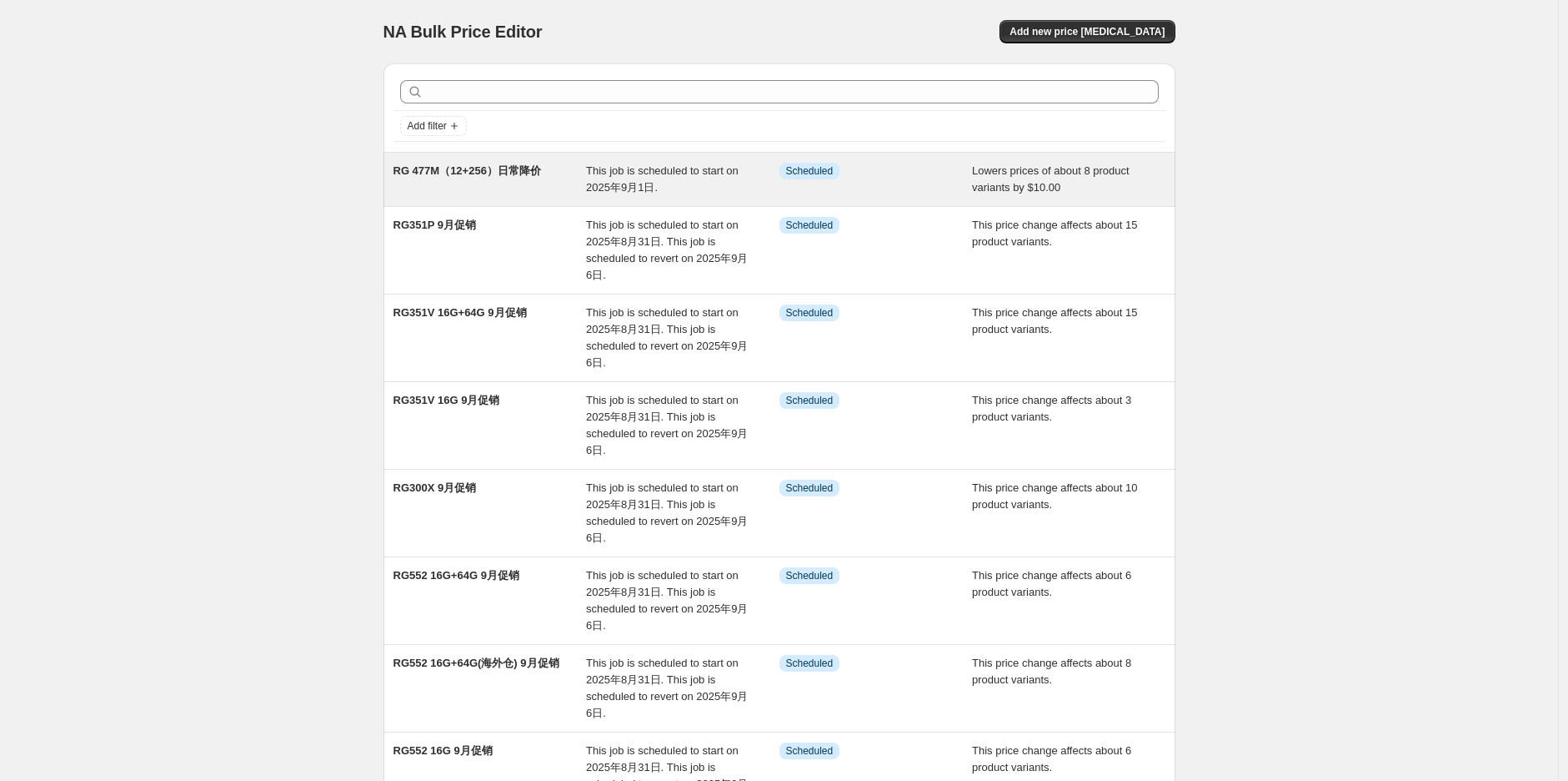
click at [600, 179] on div "Info Scheduled" at bounding box center [876, 179] width 194 height 33
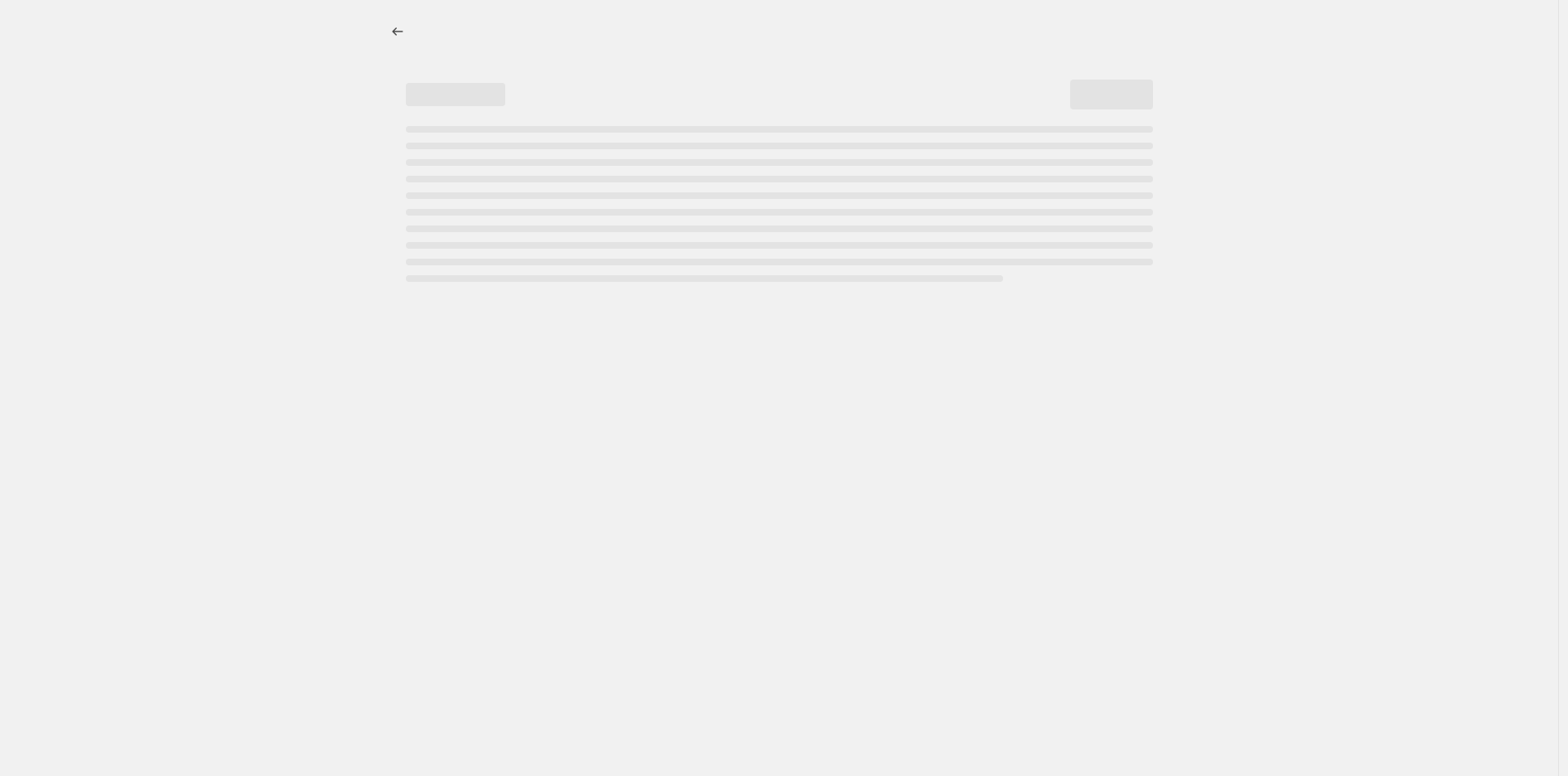
select select "by"
select select "no_change"
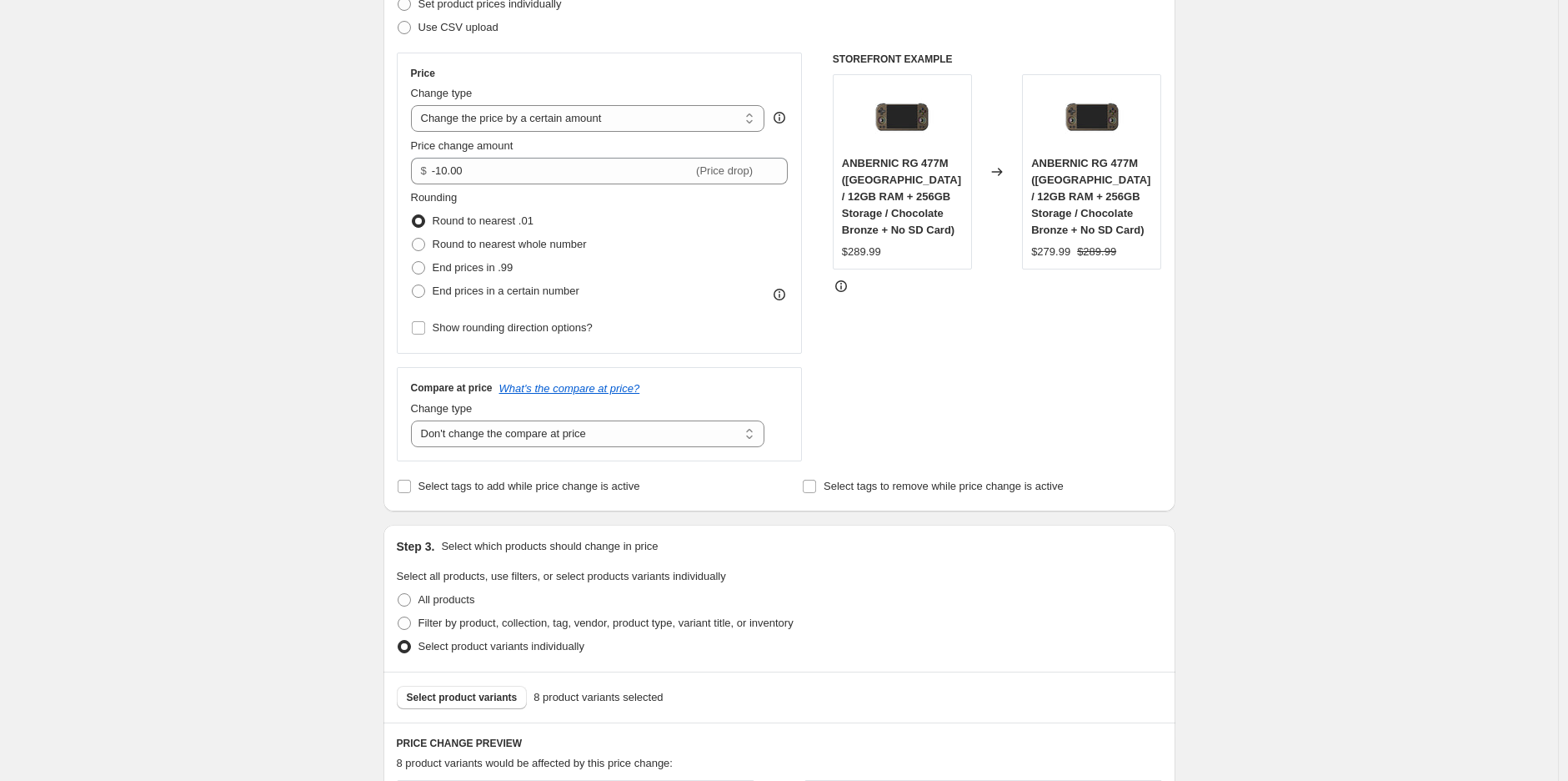
scroll to position [370, 0]
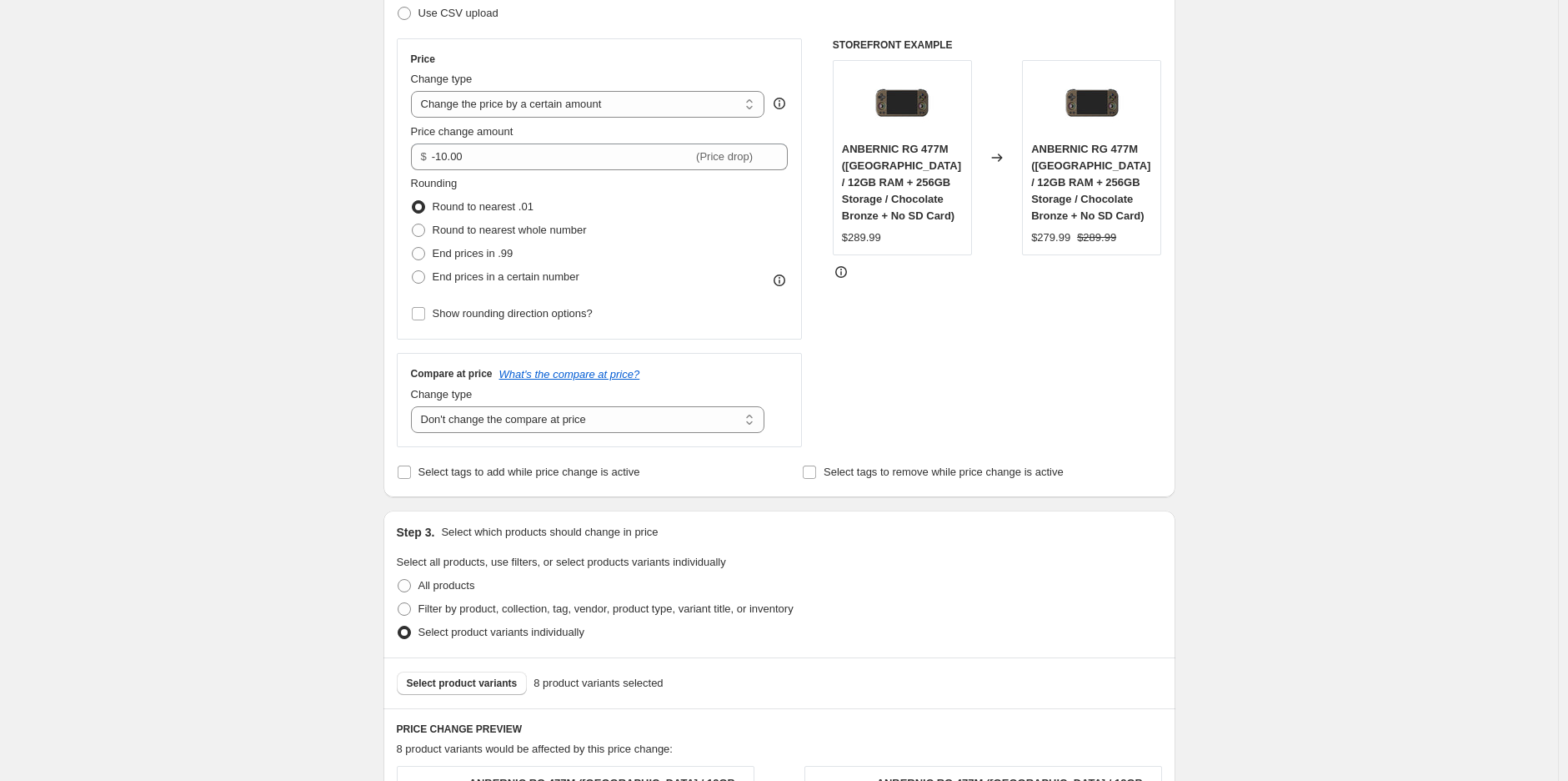
click at [600, 437] on div "RG 477M（12+256）日常降价. This page is ready RG 477M（12+256）日常降价 Info Scheduled Copy…" at bounding box center [779, 720] width 1558 height 2182
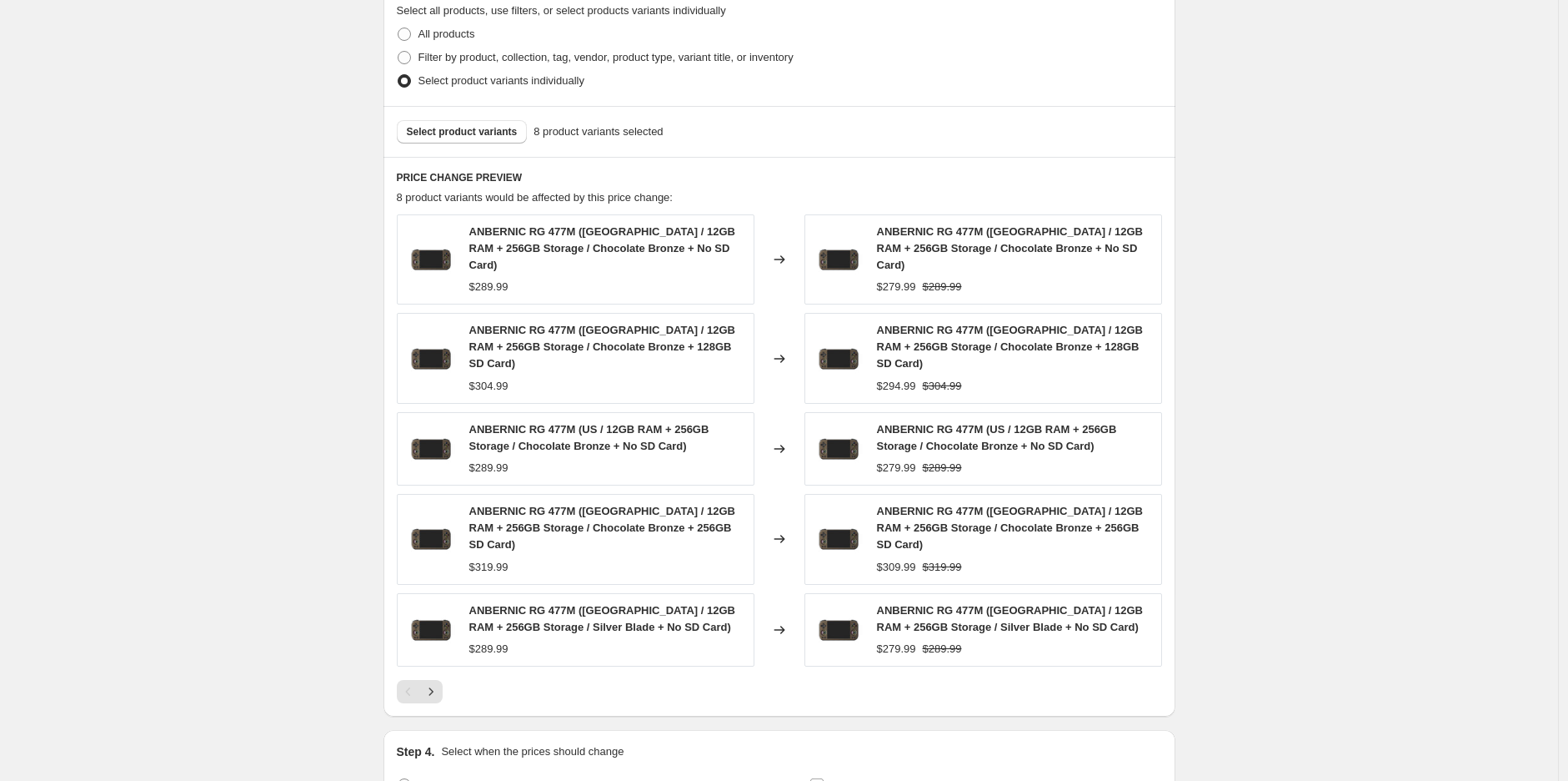
scroll to position [1019, 0]
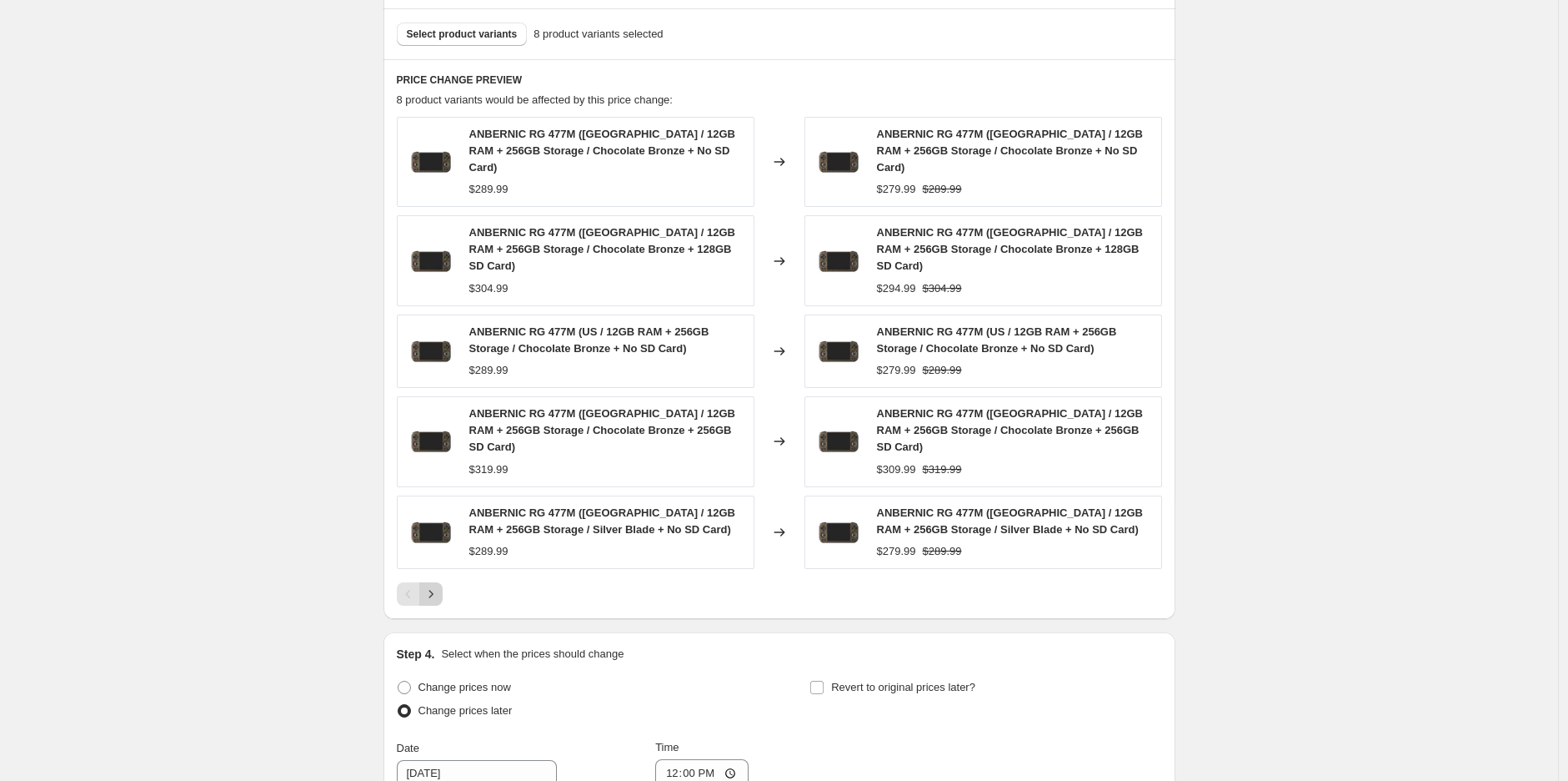
click at [438, 586] on icon "Next" at bounding box center [431, 594] width 17 height 17
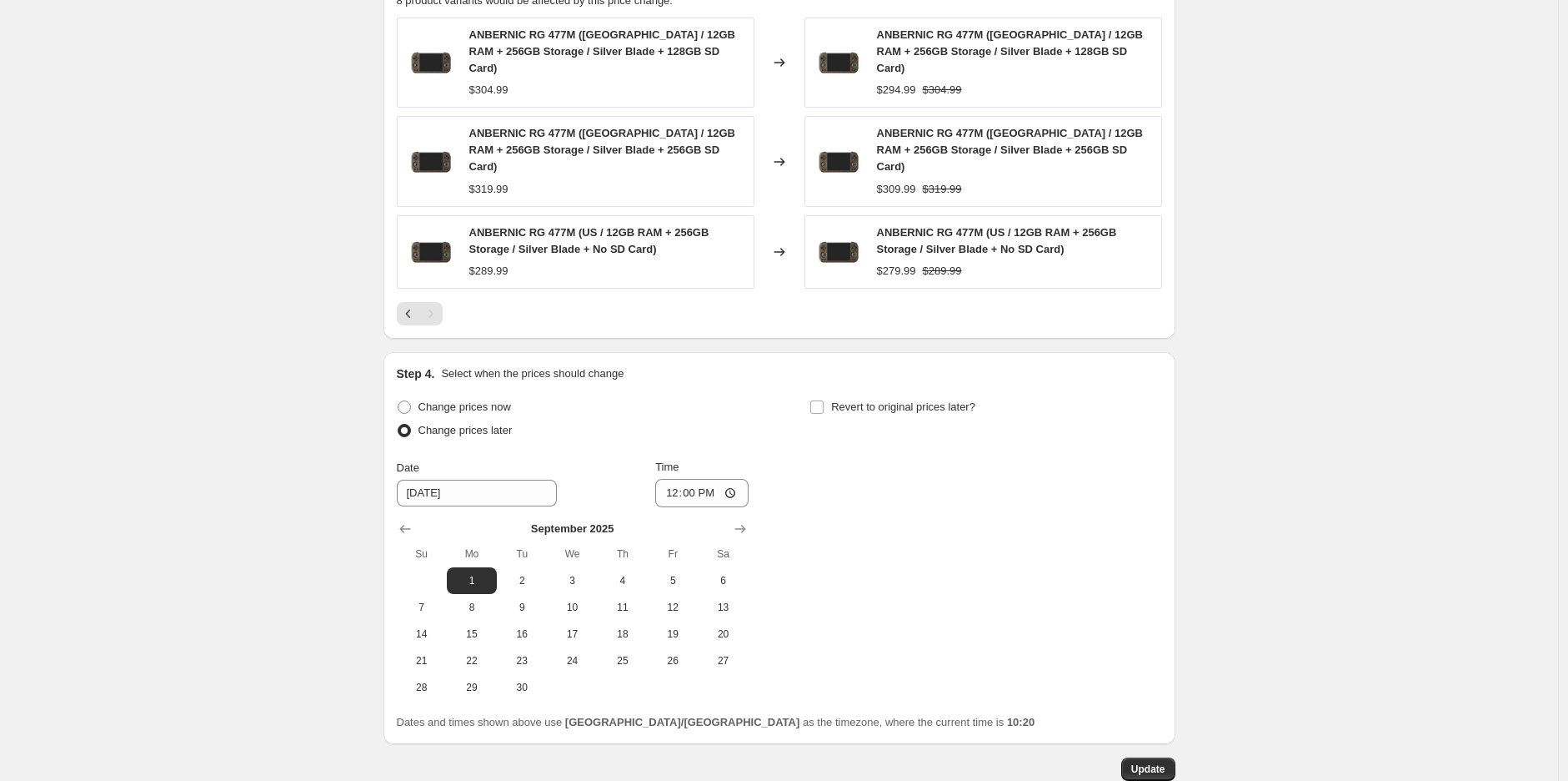
scroll to position [1186, 0]
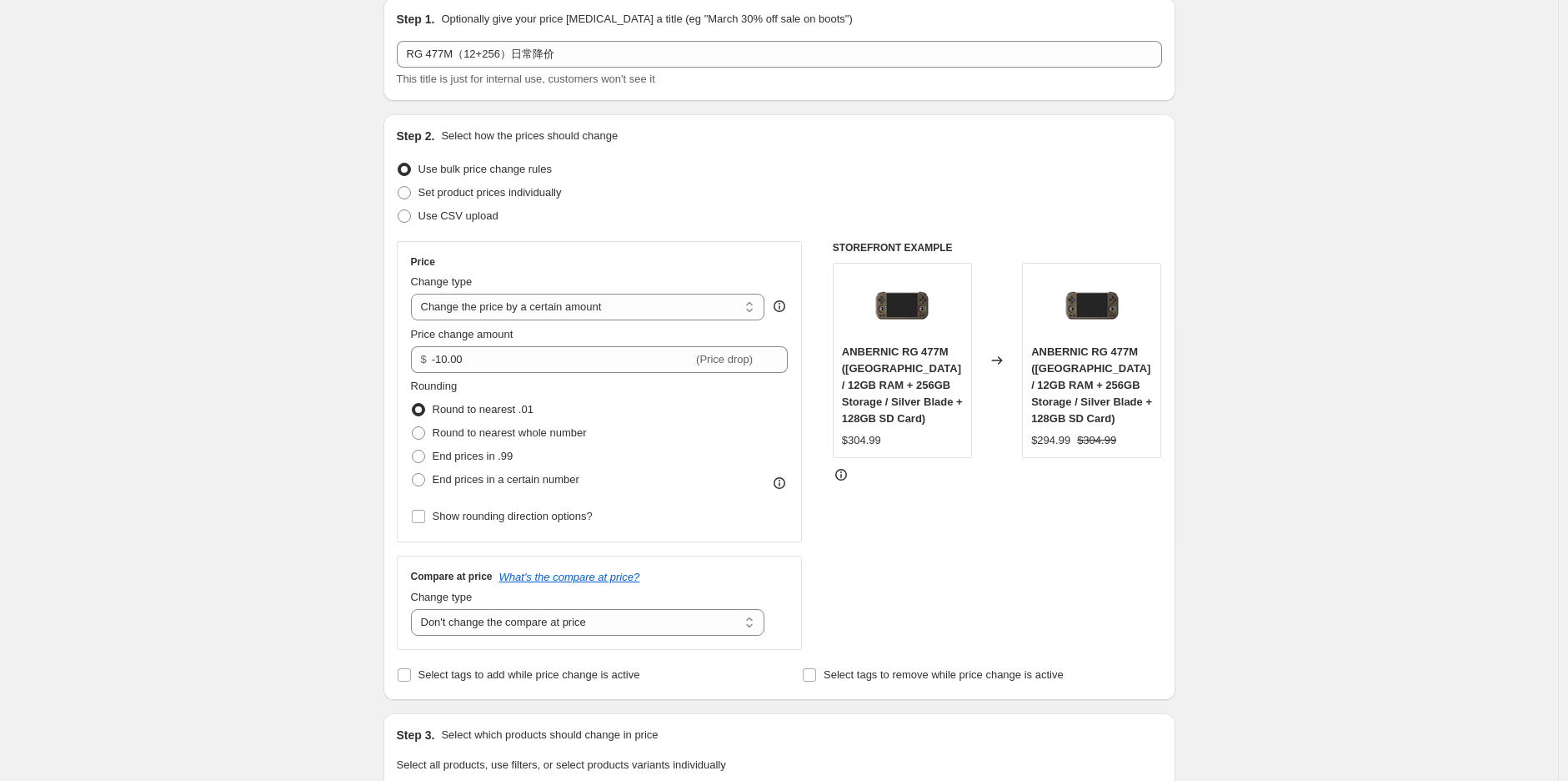
scroll to position [0, 0]
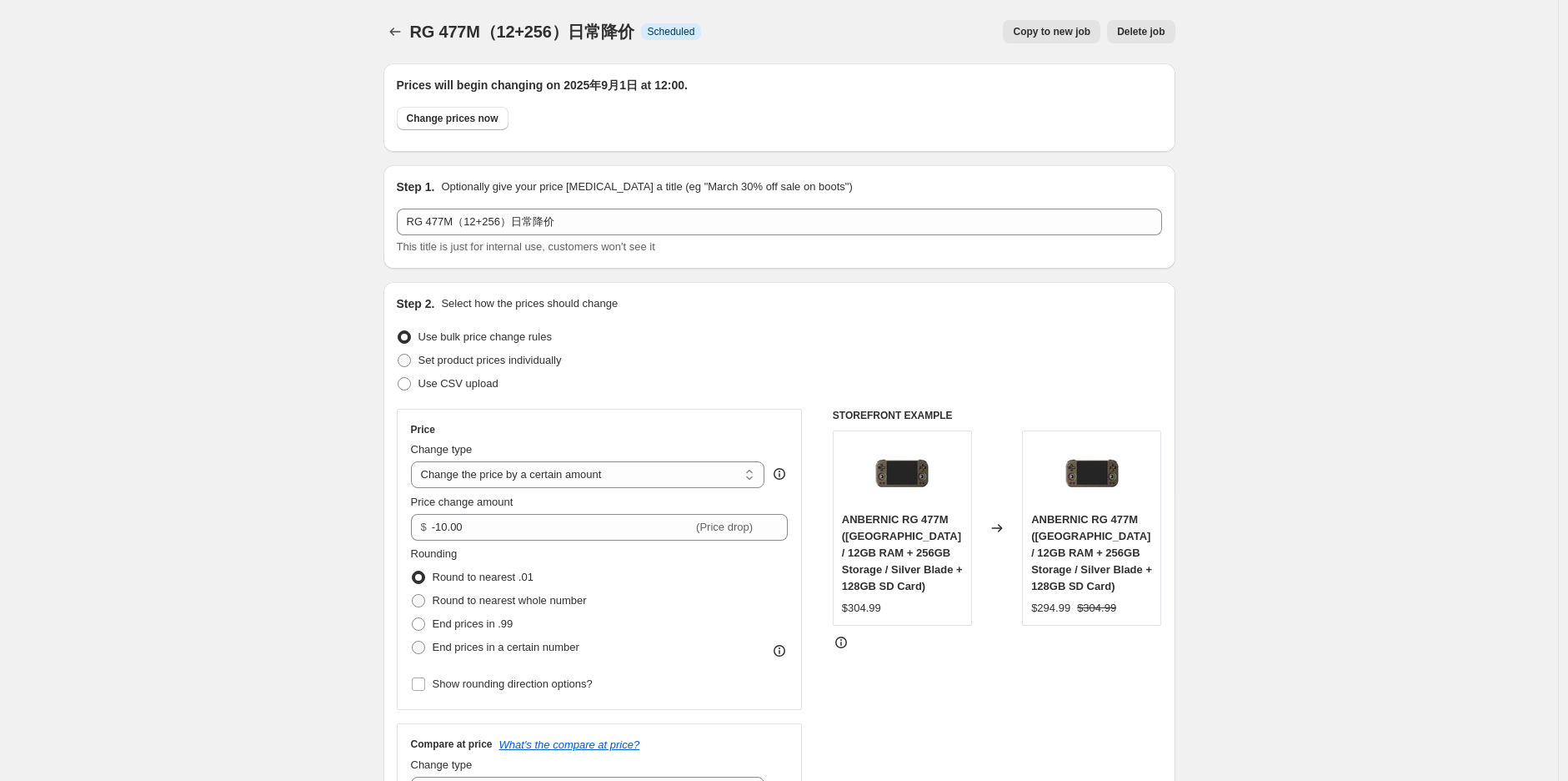
click at [600, 306] on div "Step 2. Select how the prices should change" at bounding box center [779, 304] width 765 height 17
click at [600, 32] on div "Copy to new job Delete job" at bounding box center [944, 31] width 460 height 23
click at [600, 24] on div "Copy to new job Delete job" at bounding box center [944, 31] width 460 height 23
click at [386, 30] on button "Price change jobs" at bounding box center [394, 31] width 23 height 23
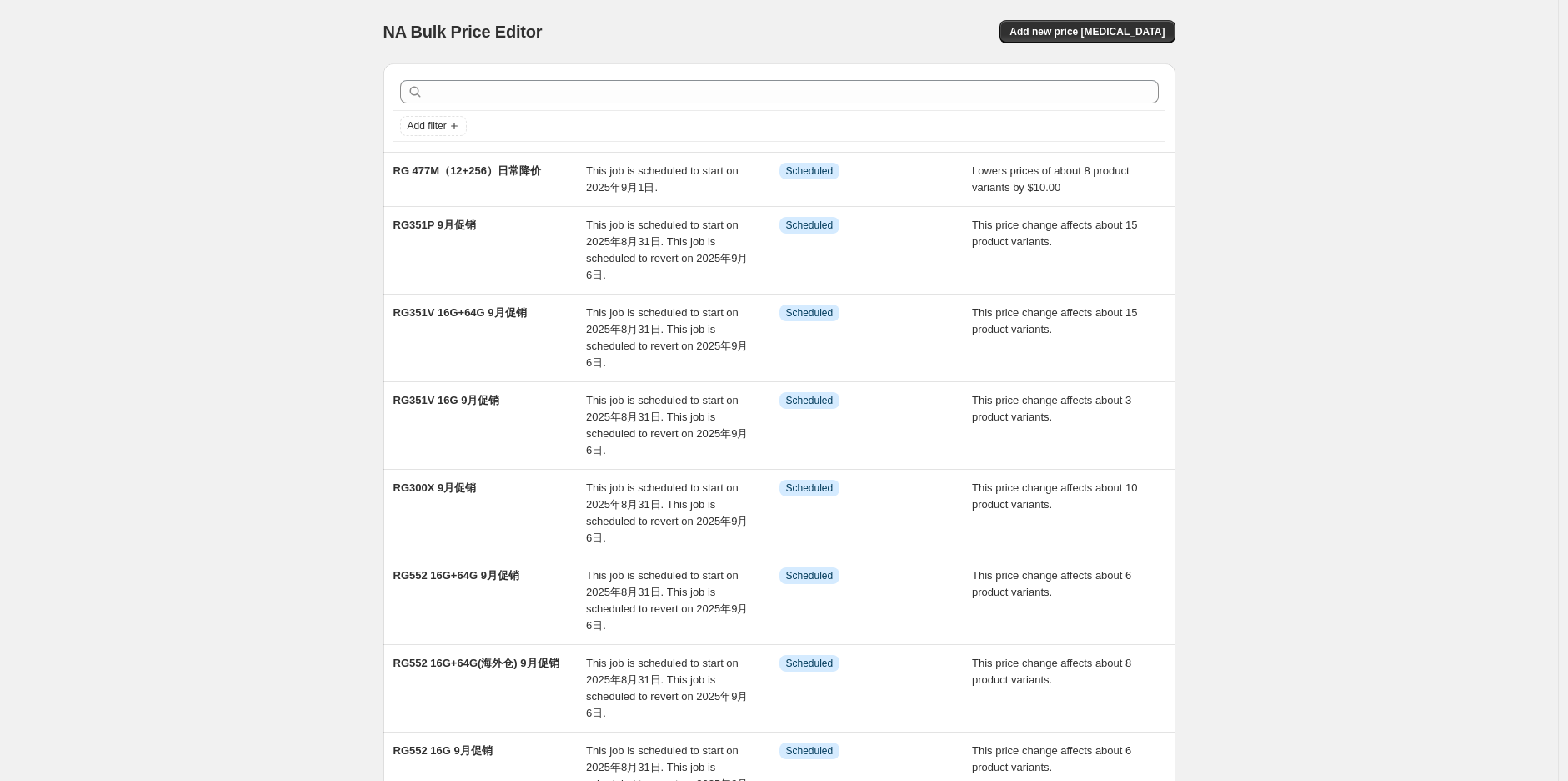
click at [255, 251] on div "NA Bulk Price Editor. This page is ready NA Bulk Price Editor Add new price [ME…" at bounding box center [779, 580] width 1558 height 1159
click at [124, 463] on div "NA Bulk Price Editor. This page is ready NA Bulk Price Editor Add new price [ME…" at bounding box center [779, 580] width 1558 height 1159
click at [600, 240] on div "NA Bulk Price Editor. This page is ready NA Bulk Price Editor Add new price [ME…" at bounding box center [779, 580] width 1558 height 1159
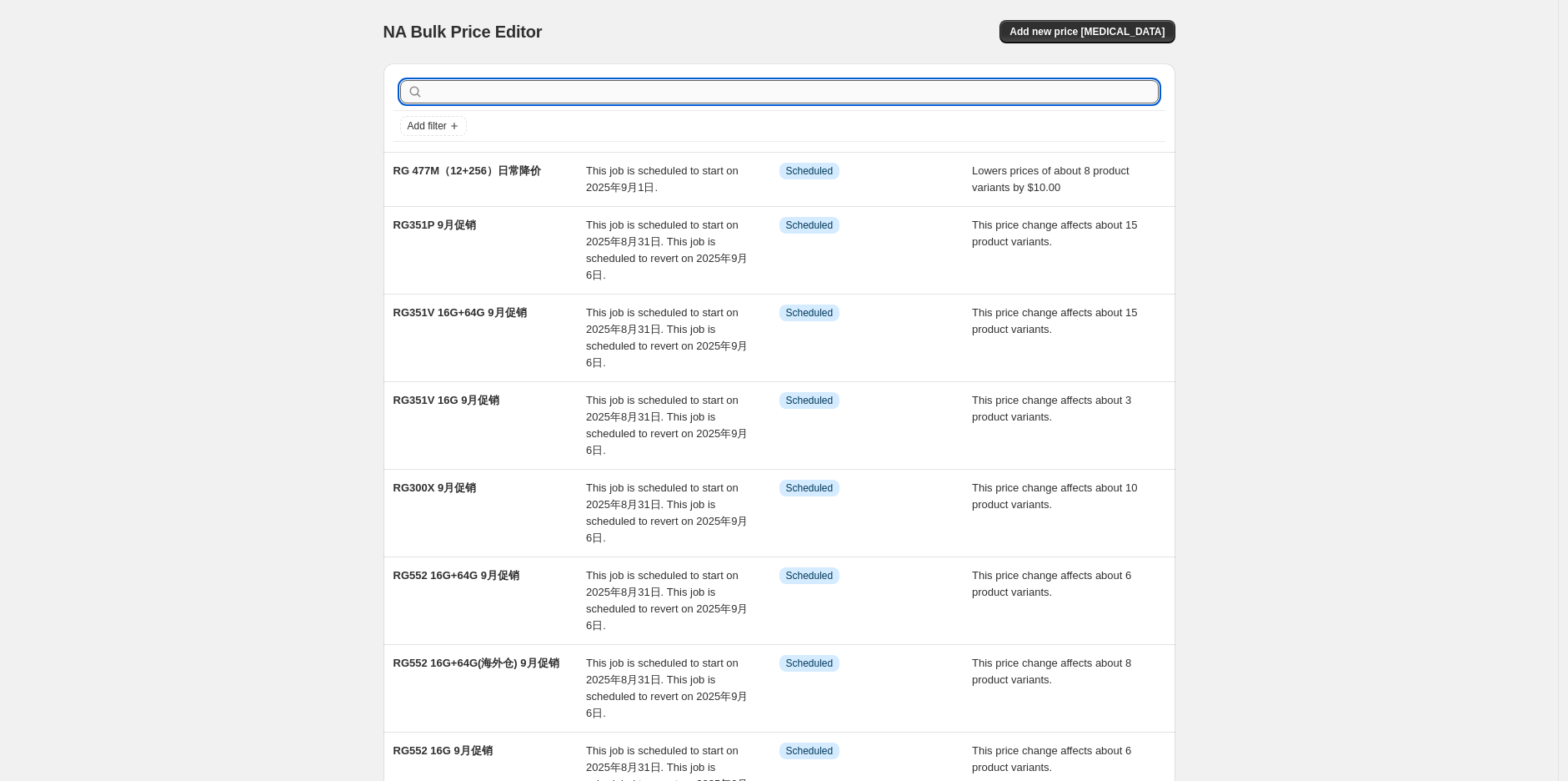
click at [478, 86] on input "text" at bounding box center [793, 91] width 732 height 23
type input "477m"
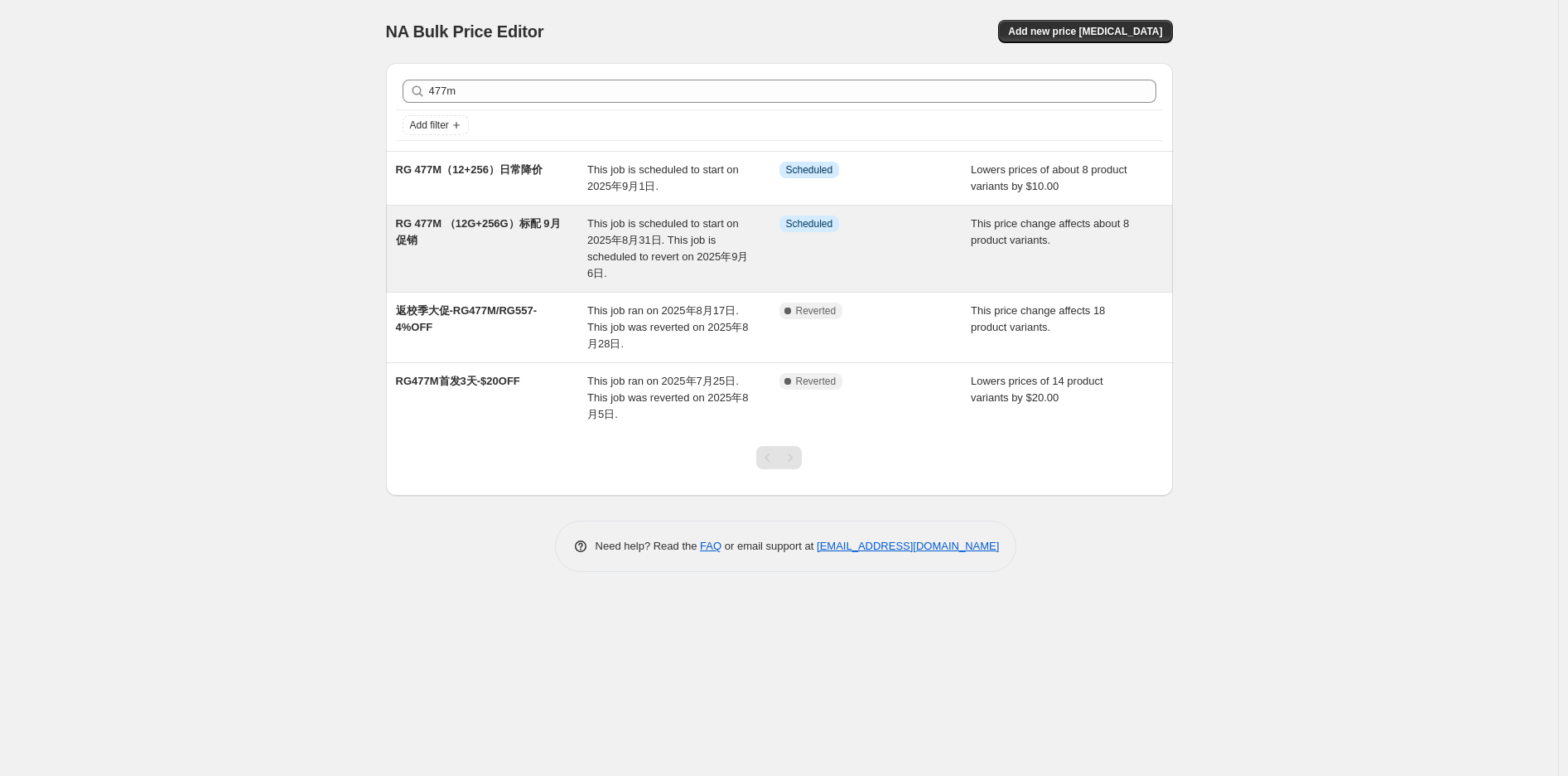
click at [526, 248] on div "RG 477M （12G+256G）标配 9月促销" at bounding box center [492, 248] width 192 height 66
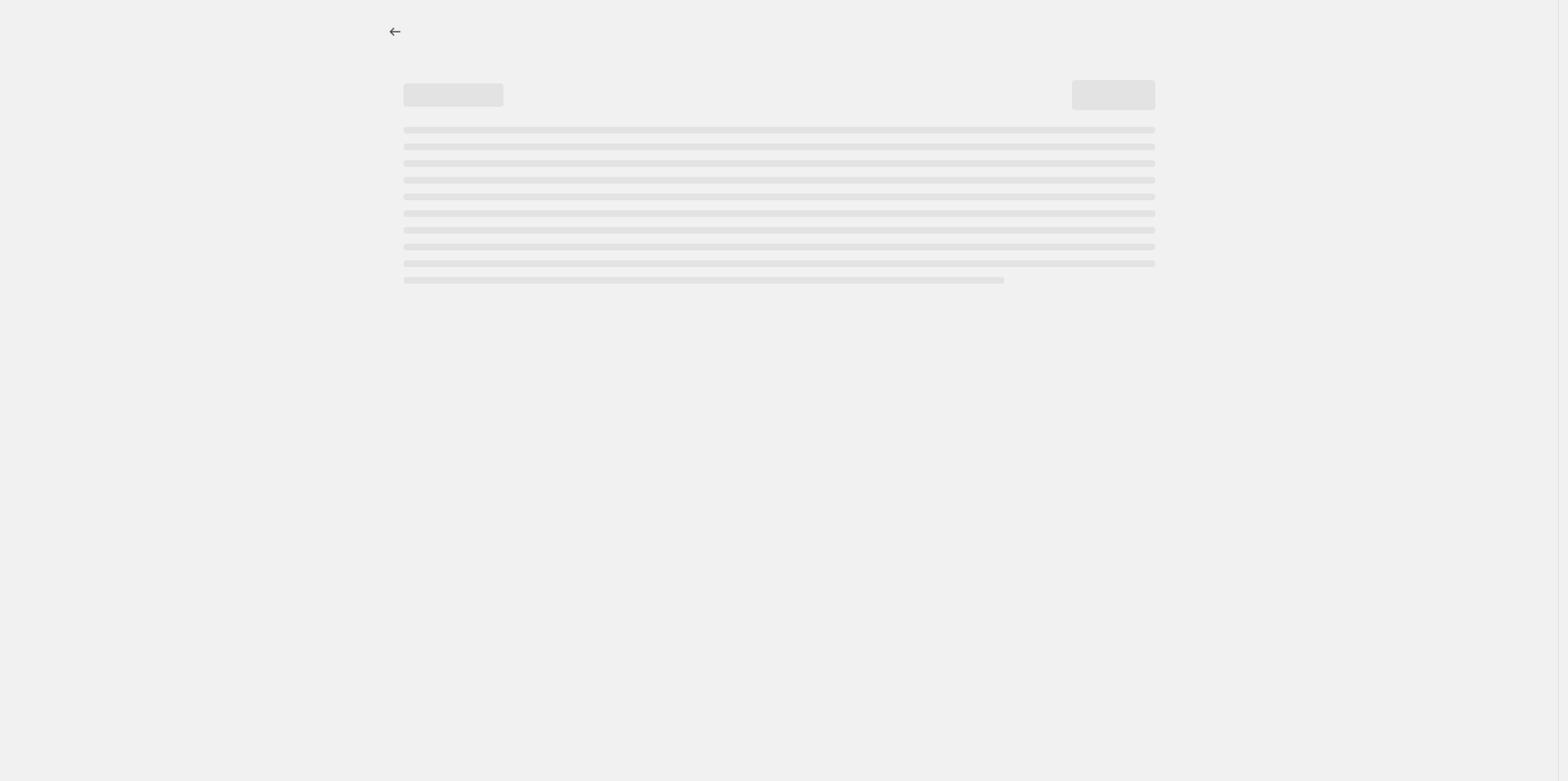
select select "pcap"
select select "no_change"
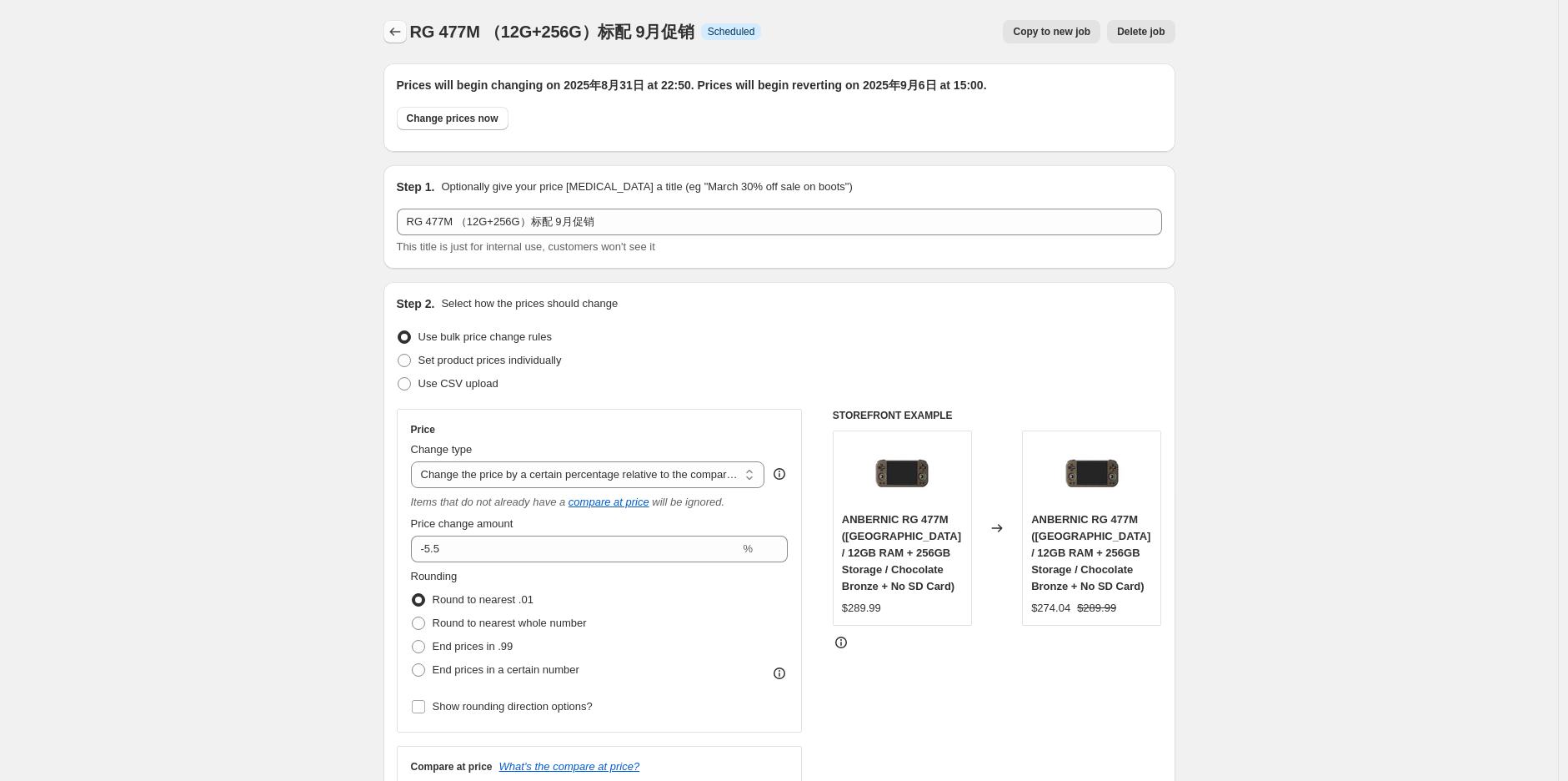
click at [393, 30] on icon "Price change jobs" at bounding box center [395, 32] width 17 height 17
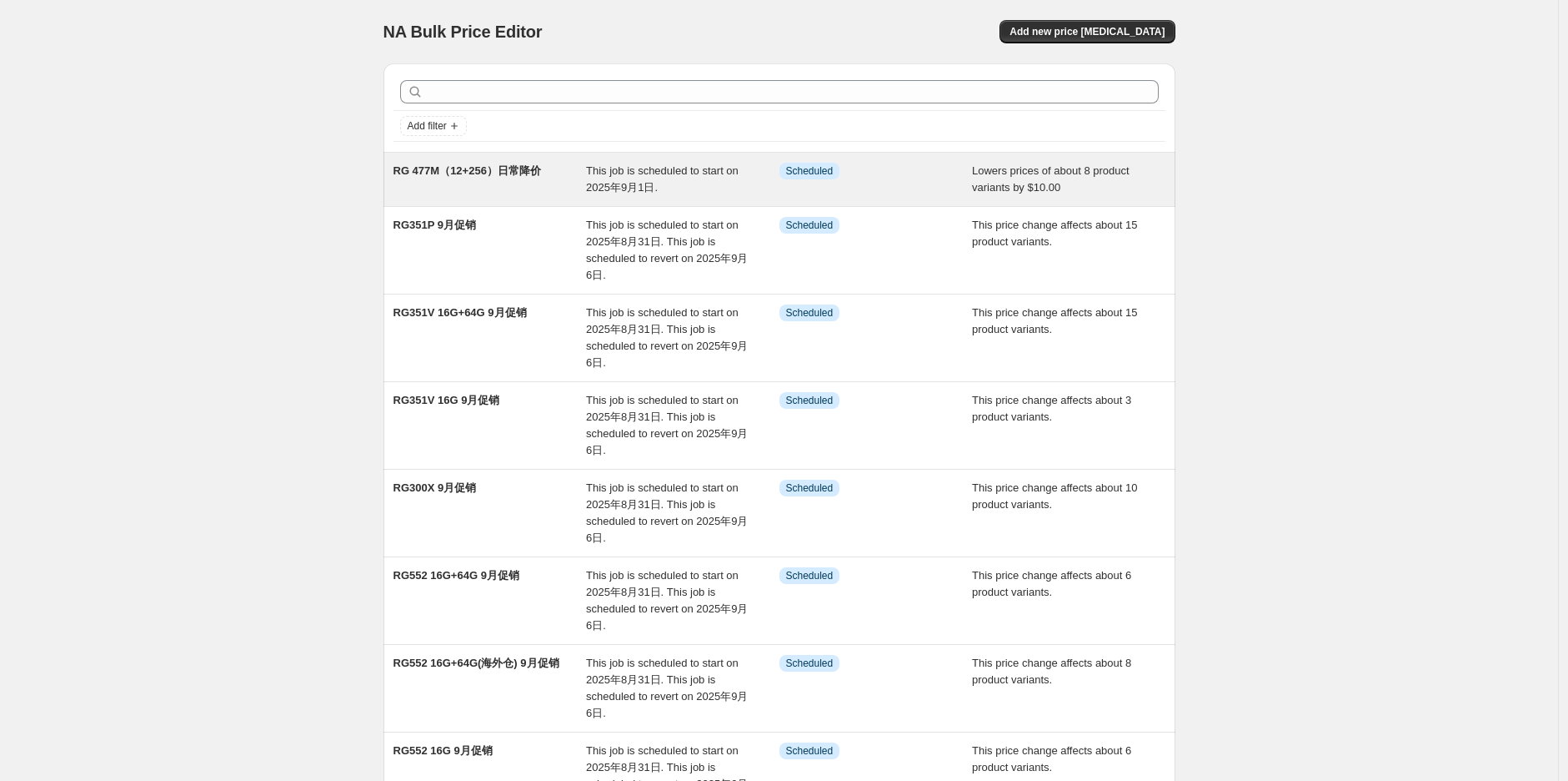
click at [506, 184] on div "RG 477M（12+256）日常降价" at bounding box center [490, 179] width 194 height 33
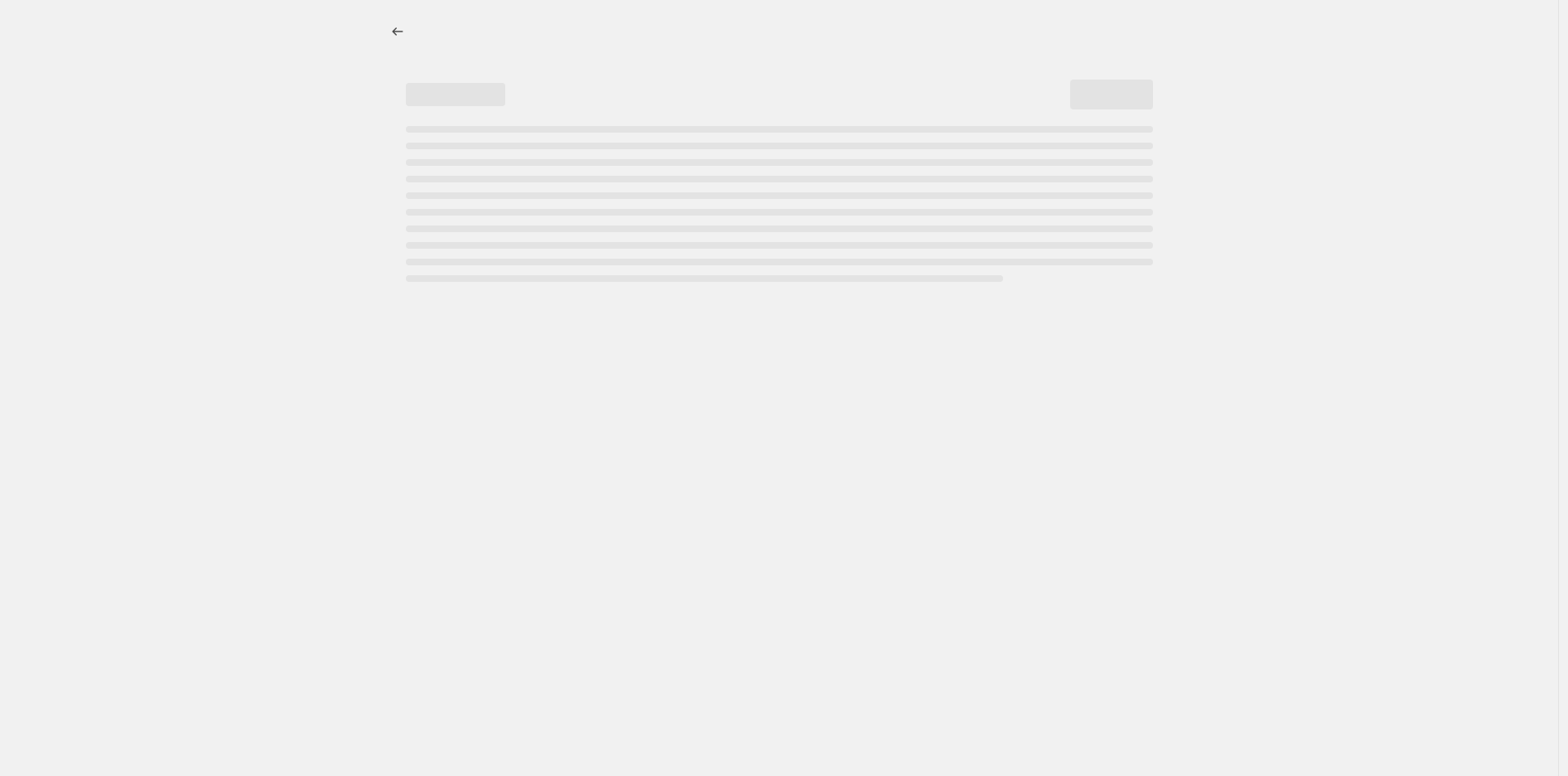
select select "by"
select select "no_change"
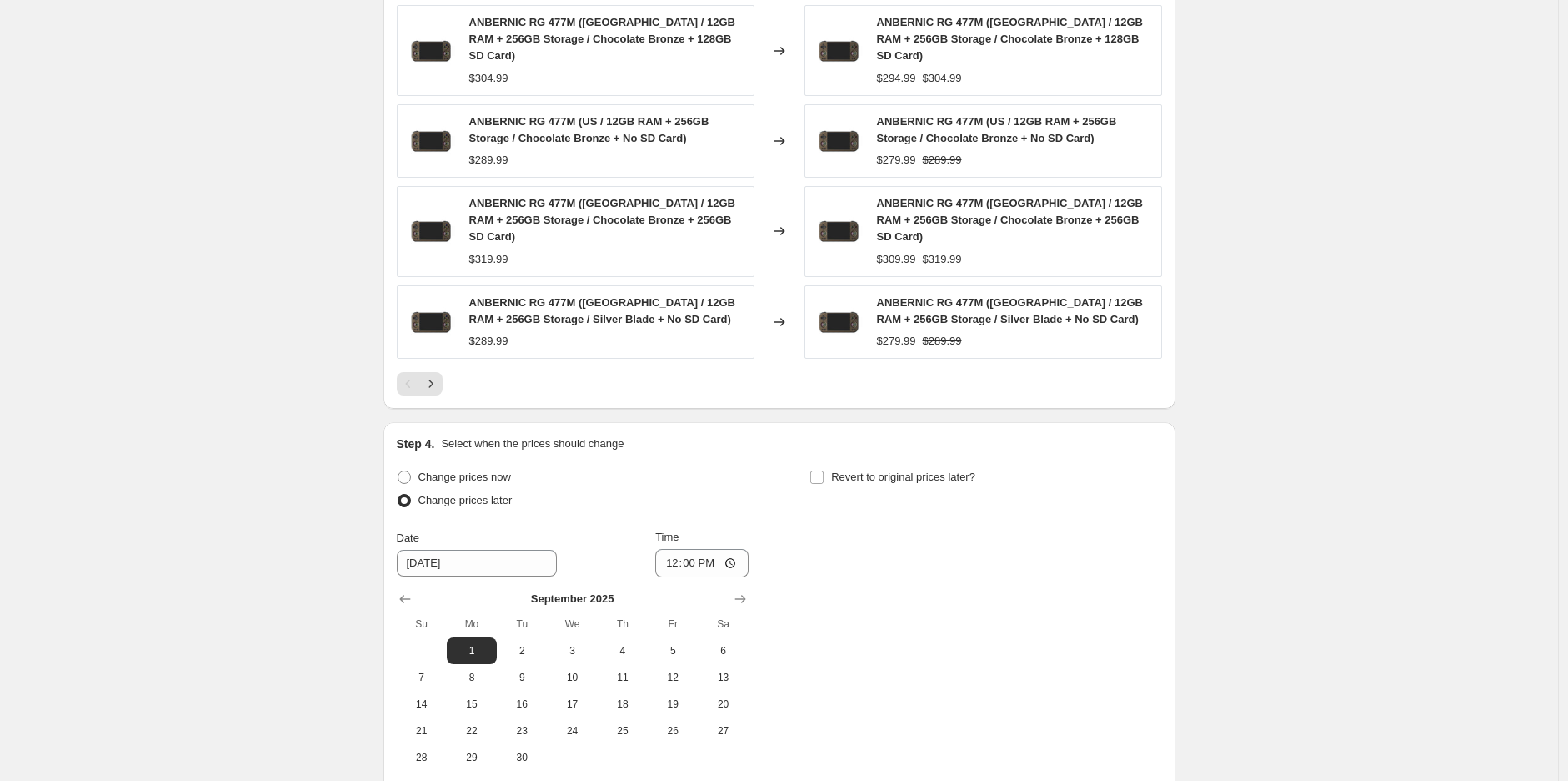
scroll to position [1351, 0]
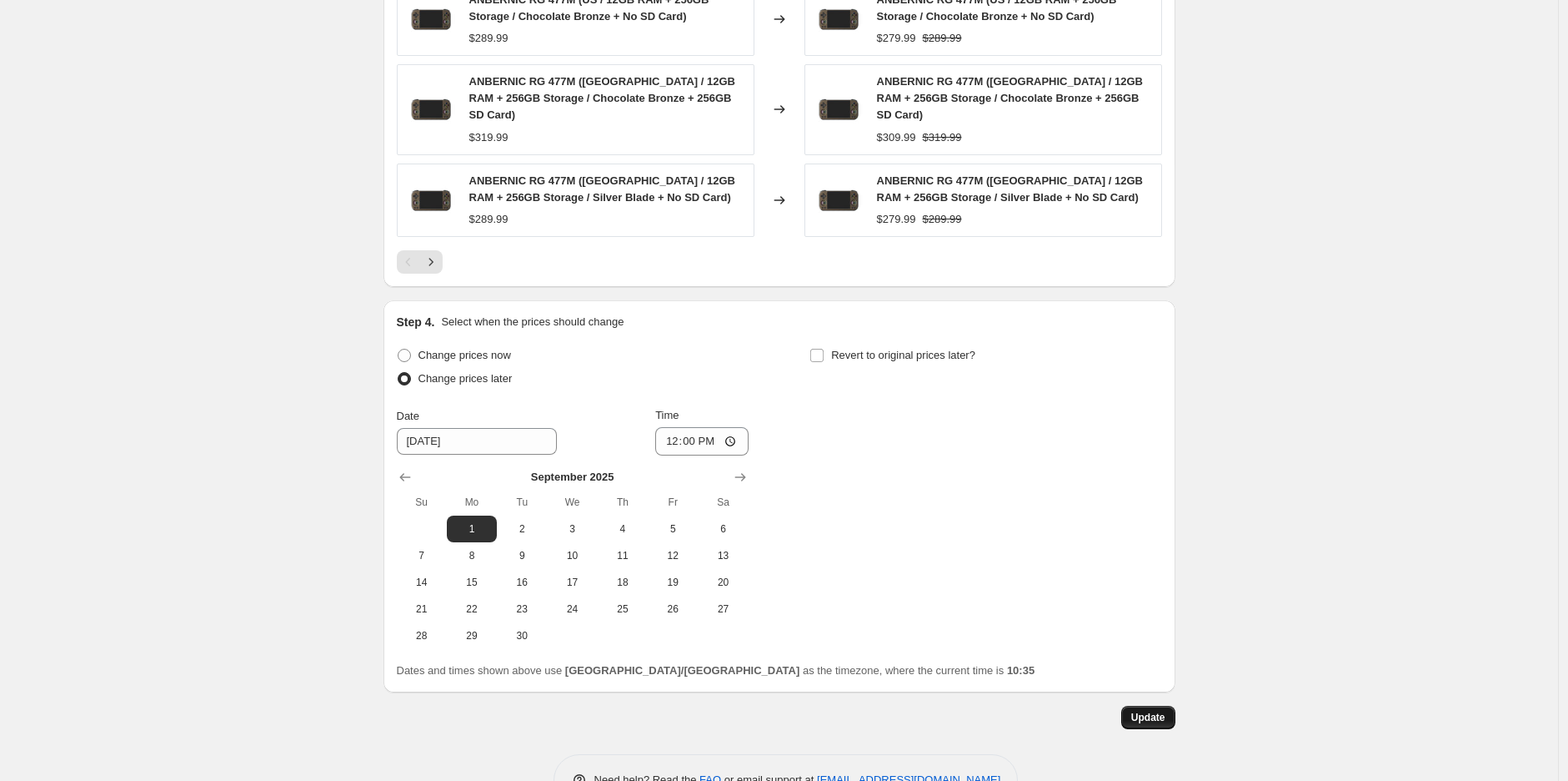
click at [600, 670] on span "Update" at bounding box center [1148, 717] width 34 height 14
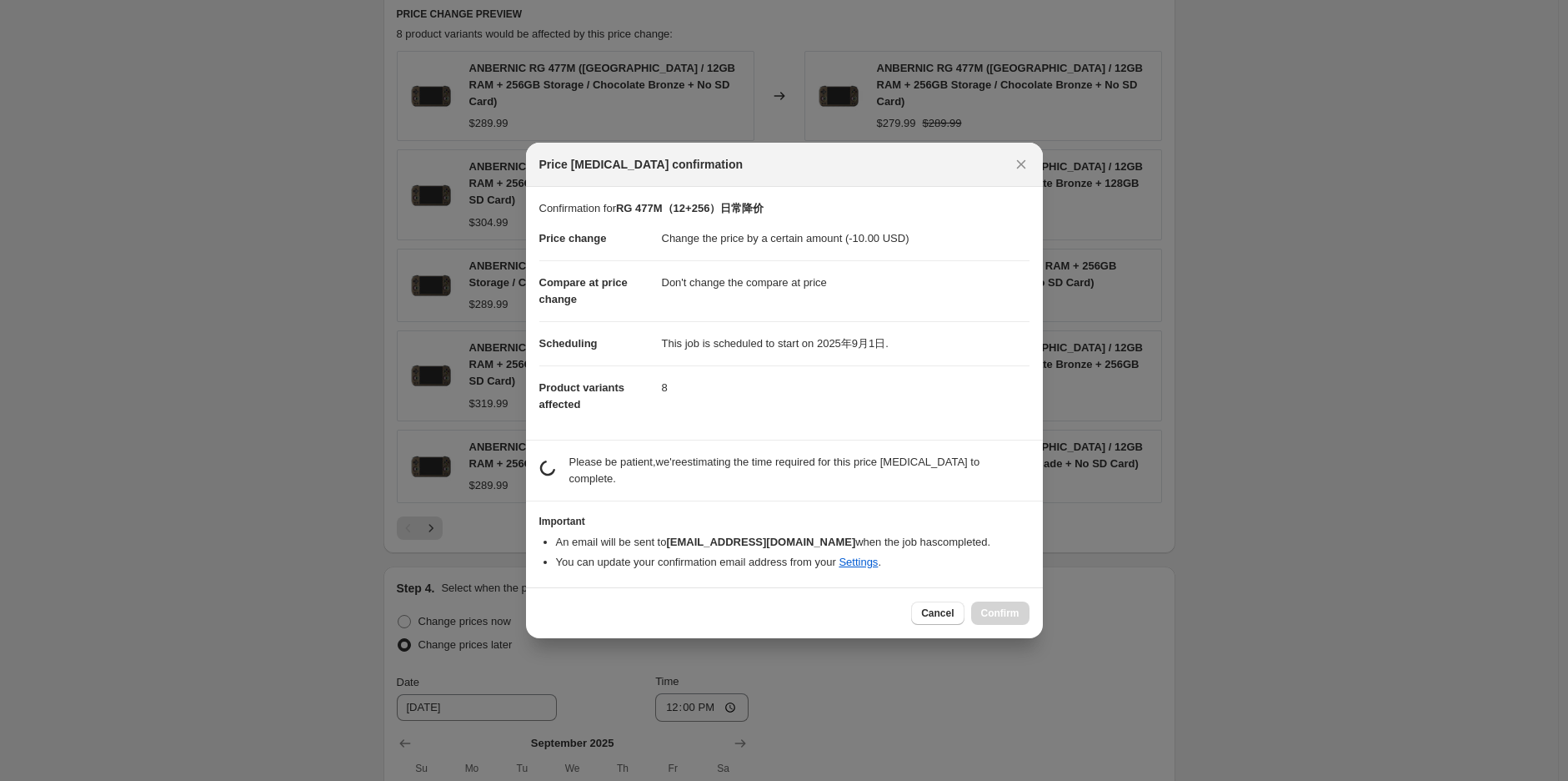
scroll to position [0, 0]
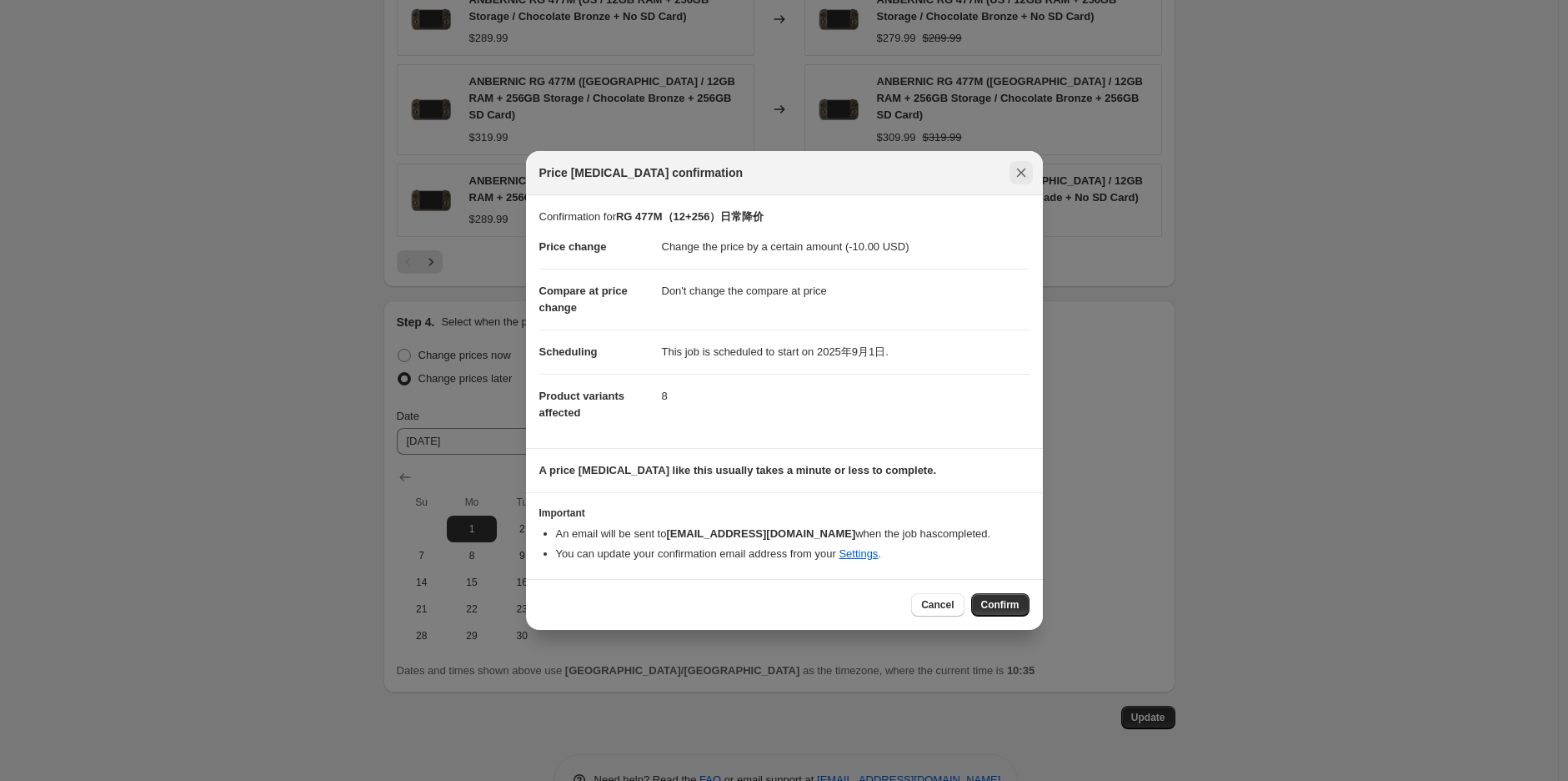
click at [600, 176] on icon "Close" at bounding box center [1021, 172] width 17 height 17
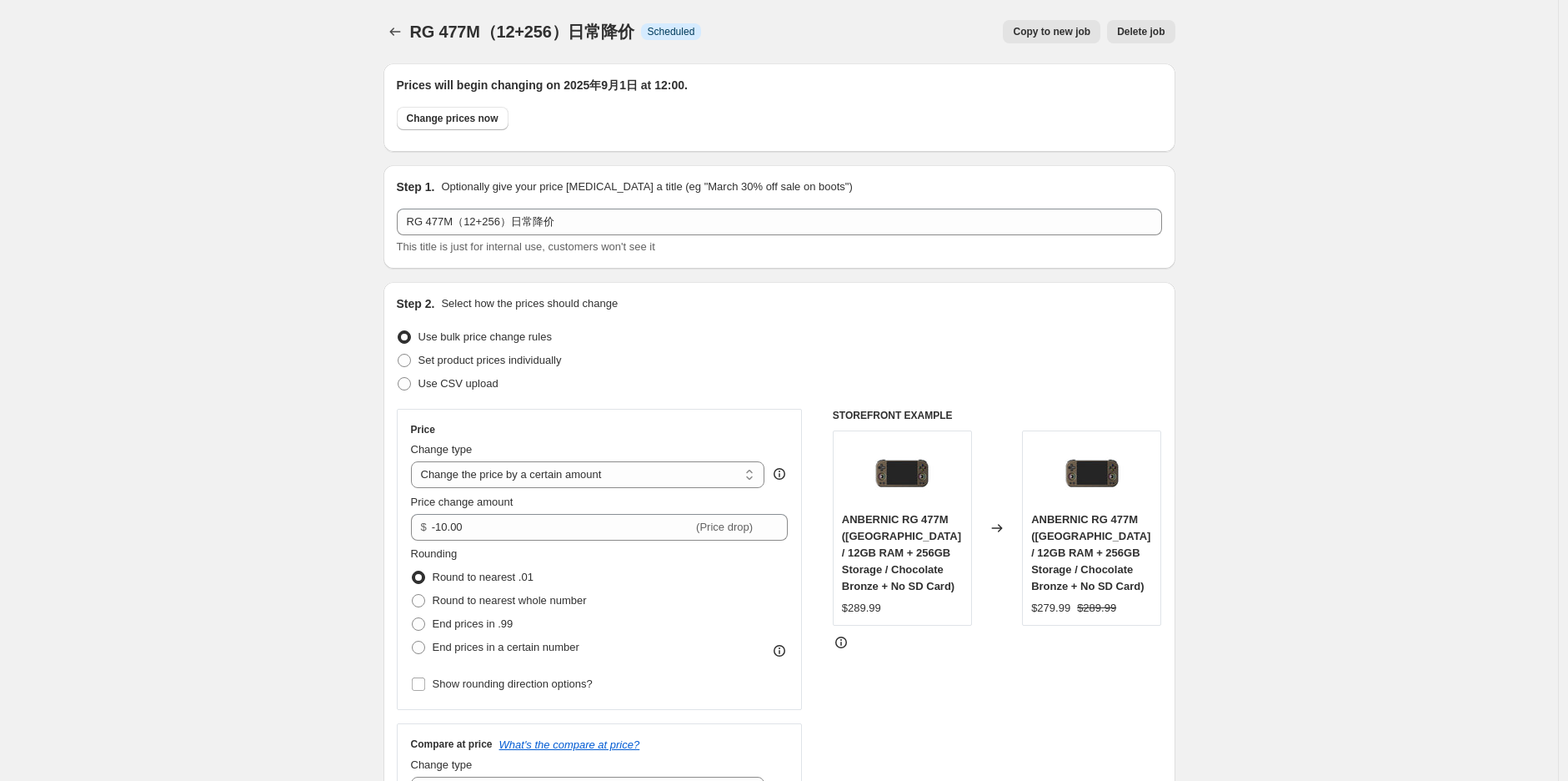
click at [600, 35] on span "Delete job" at bounding box center [1141, 32] width 48 height 14
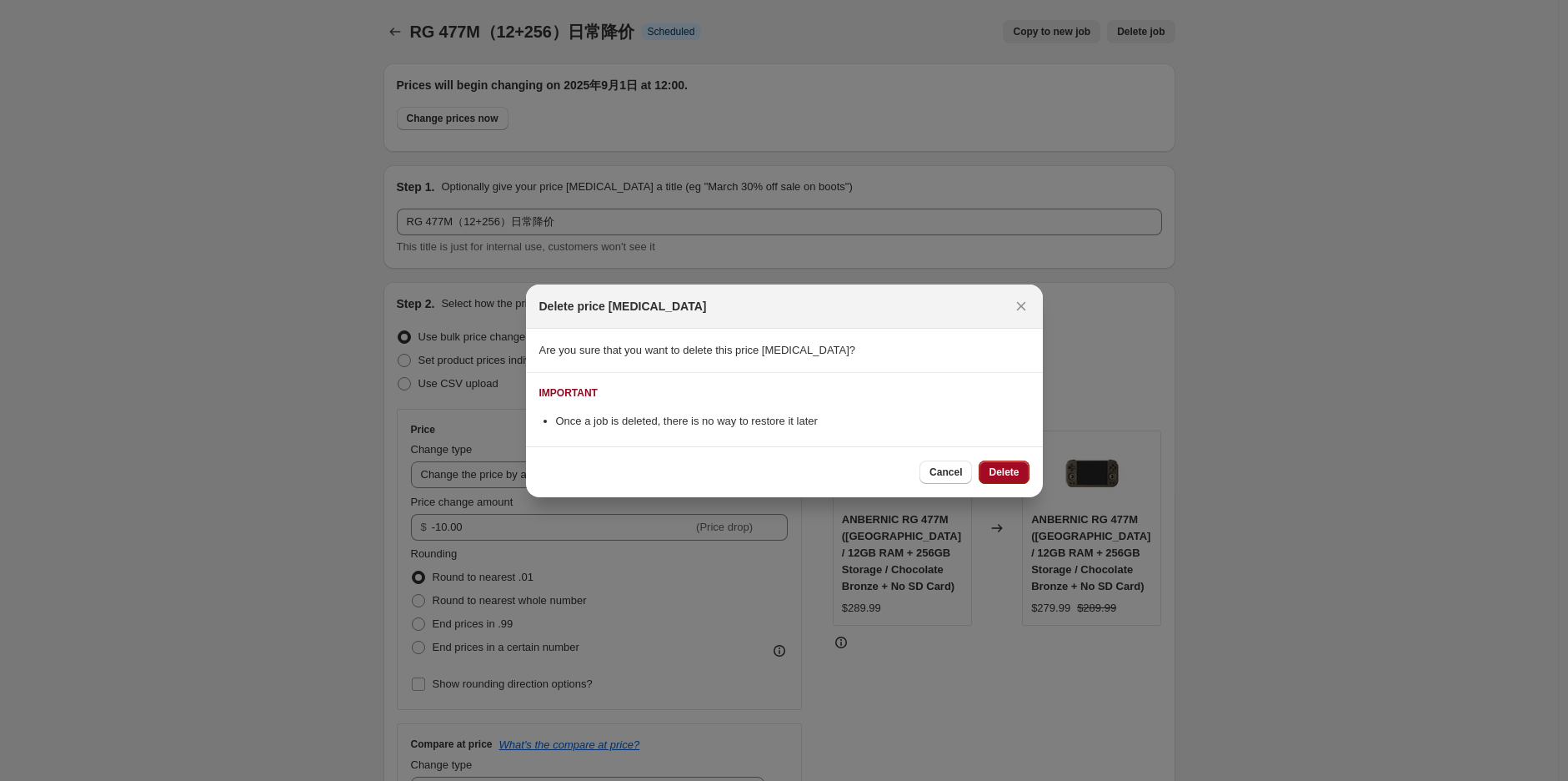
click at [600, 479] on button "Delete" at bounding box center [1003, 471] width 50 height 23
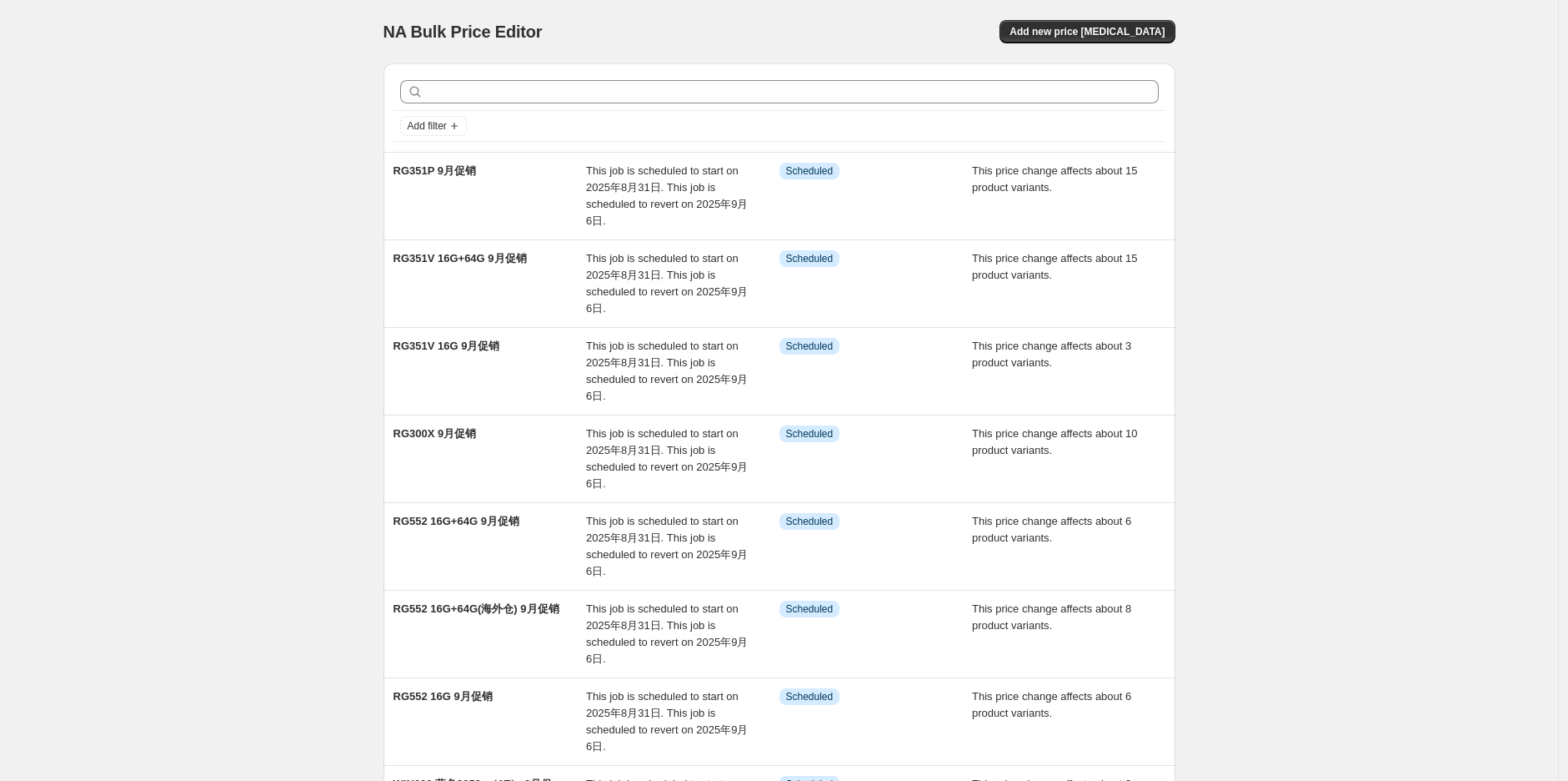
click at [600, 322] on div "NA Bulk Price Editor. This page is ready NA Bulk Price Editor Add new price [ME…" at bounding box center [779, 596] width 832 height 1192
click at [600, 399] on div "NA Bulk Price Editor. This page is ready NA Bulk Price Editor Add new price [ME…" at bounding box center [779, 596] width 1558 height 1192
click at [226, 244] on div "NA Bulk Price Editor. This page is ready NA Bulk Price Editor Add new price [ME…" at bounding box center [779, 596] width 1558 height 1192
click at [200, 283] on div "NA Bulk Price Editor. This page is ready NA Bulk Price Editor Add new price [ME…" at bounding box center [779, 596] width 1558 height 1192
